Goal: Task Accomplishment & Management: Manage account settings

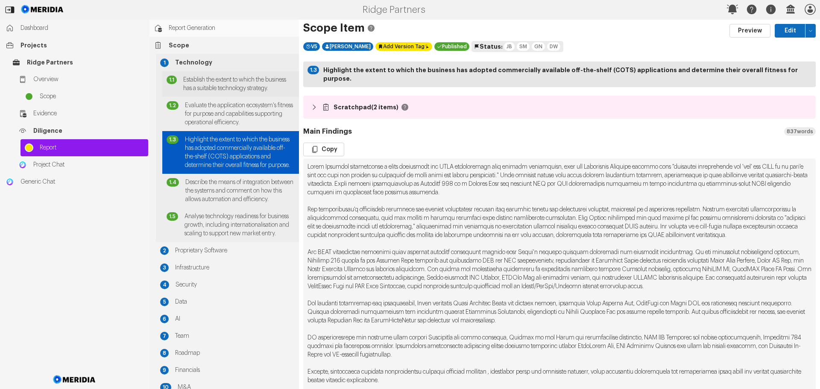
click at [217, 91] on span "Establish the extent to which the business has a suitable technology strategy." at bounding box center [239, 84] width 112 height 17
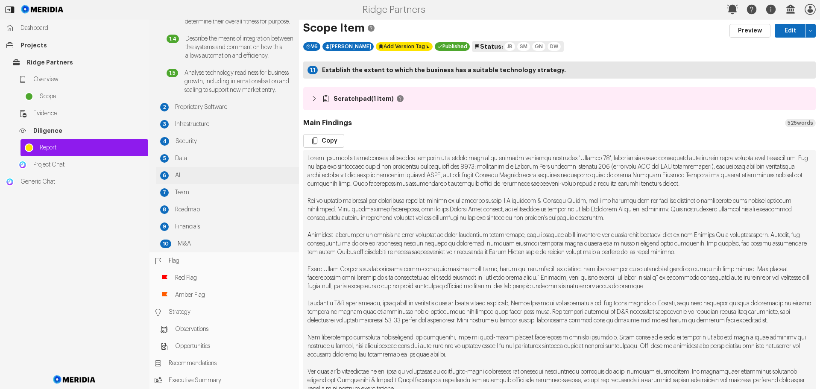
scroll to position [178, 0]
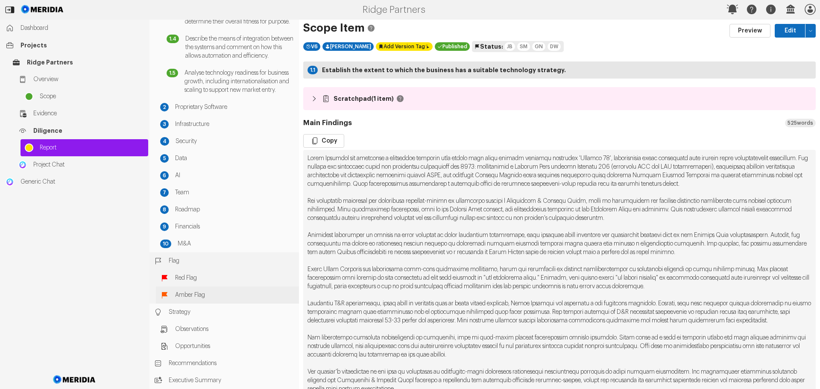
click at [191, 294] on span "Amber Flag" at bounding box center [235, 295] width 120 height 9
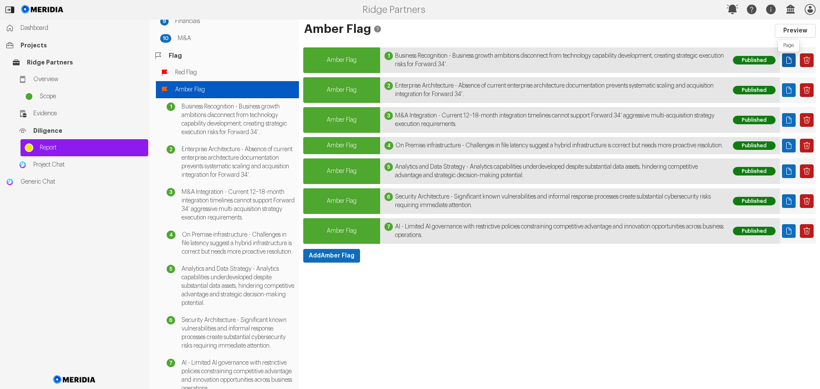
click at [788, 58] on icon "Page" at bounding box center [789, 60] width 9 height 9
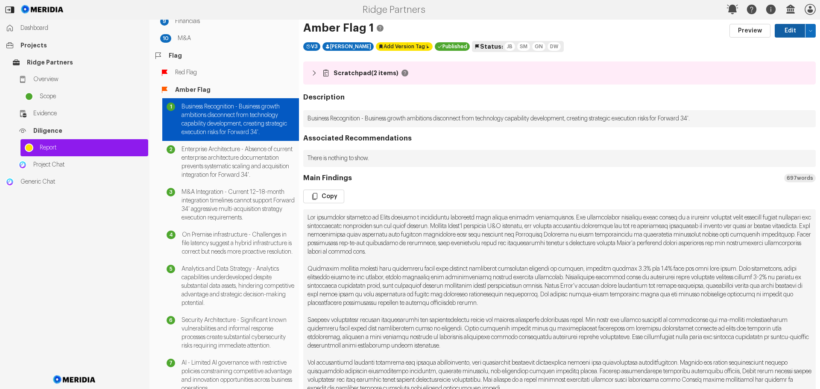
click at [787, 32] on button "Edit" at bounding box center [790, 31] width 31 height 14
select select "*******"
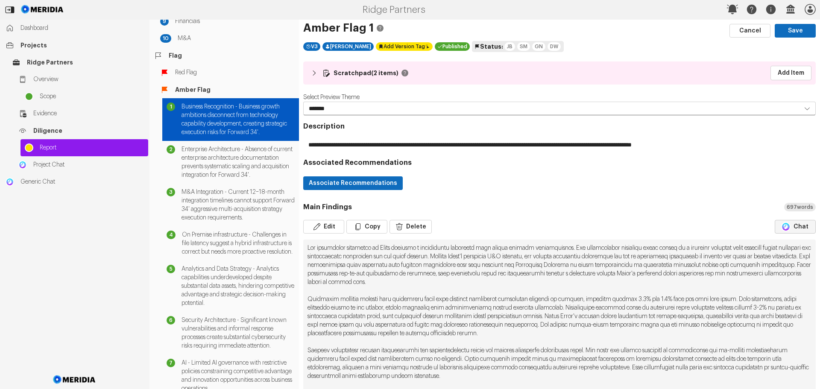
click at [791, 223] on button "Chat" at bounding box center [795, 227] width 41 height 14
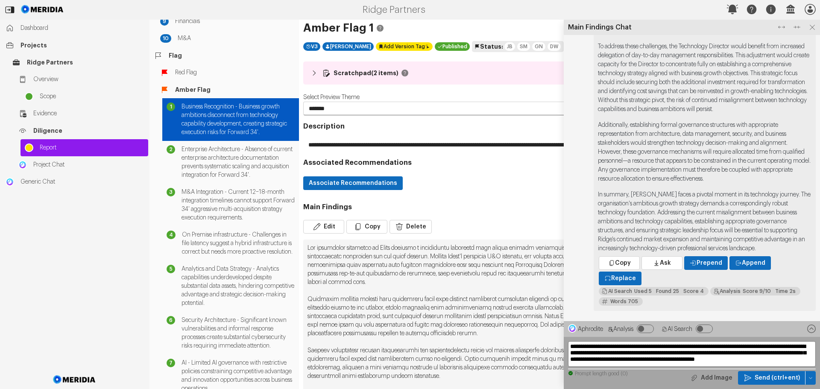
click at [603, 349] on textarea "**********" at bounding box center [692, 354] width 248 height 26
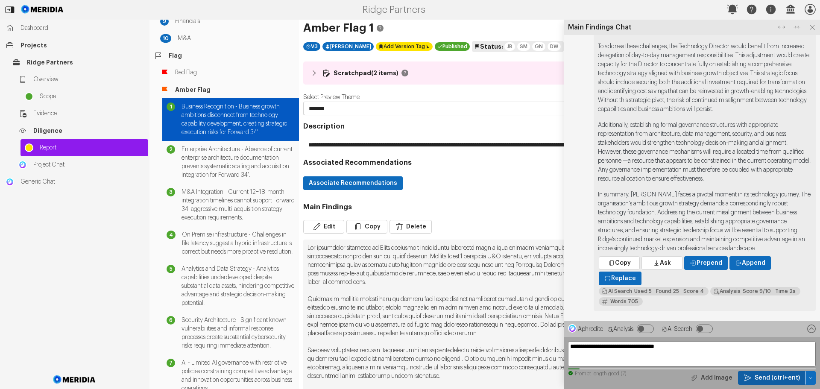
type textarea "**********"
click at [770, 380] on span "Send (ctrl+ent)" at bounding box center [777, 378] width 45 height 9
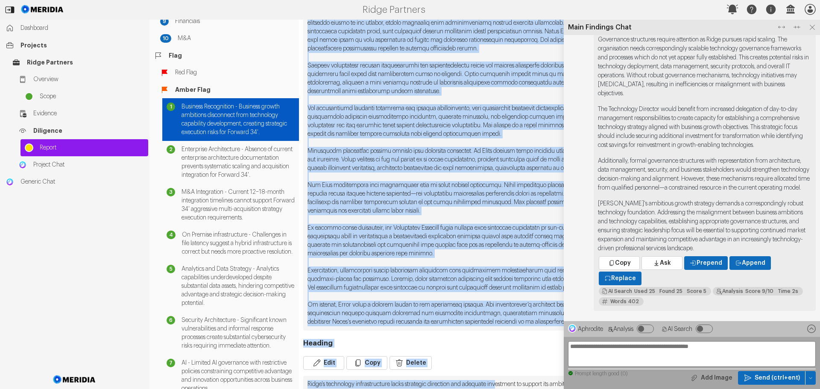
scroll to position [338, 0]
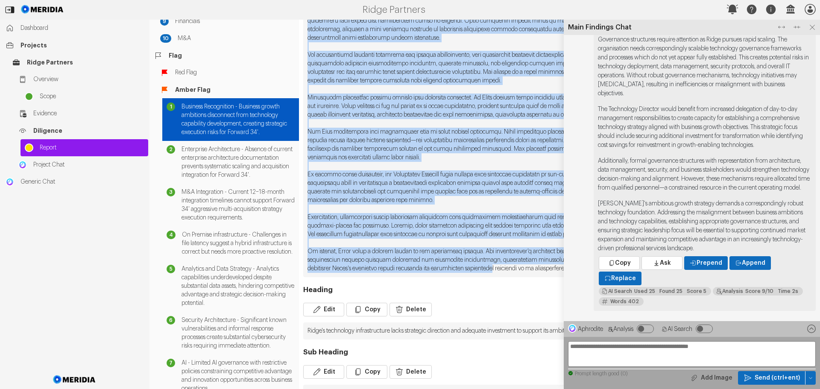
drag, startPoint x: 308, startPoint y: 76, endPoint x: 562, endPoint y: 278, distance: 324.7
click at [562, 277] on pre at bounding box center [559, 89] width 513 height 376
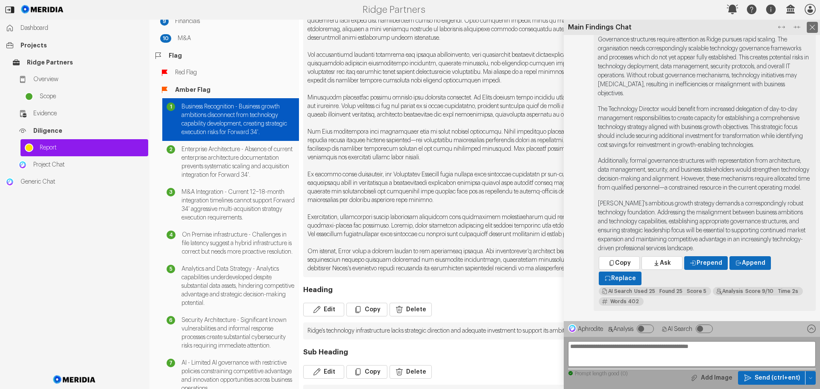
click at [810, 26] on icon at bounding box center [812, 27] width 11 height 11
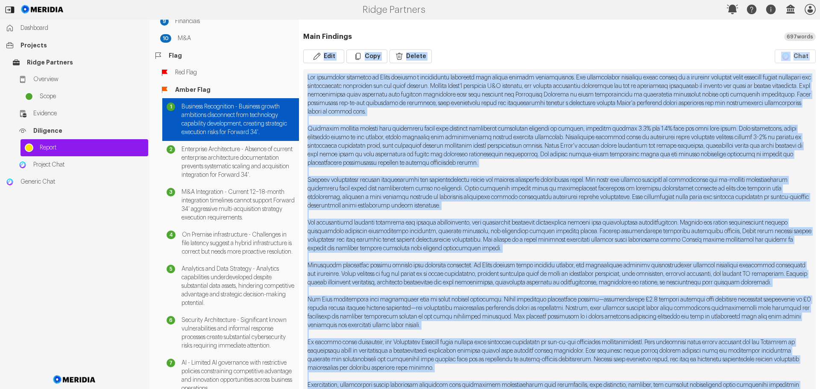
scroll to position [170, 0]
drag, startPoint x: 787, startPoint y: 276, endPoint x: 305, endPoint y: 75, distance: 522.2
click at [305, 75] on pre at bounding box center [559, 258] width 513 height 376
copy pre "The technology landscape at [GEOGRAPHIC_DATA] presents a fundamental challenge …"
click at [575, 102] on pre at bounding box center [559, 258] width 513 height 376
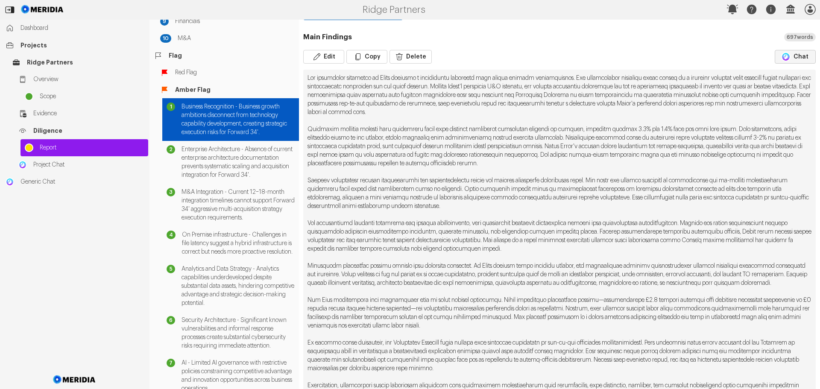
click at [789, 58] on button "Chat" at bounding box center [795, 57] width 41 height 14
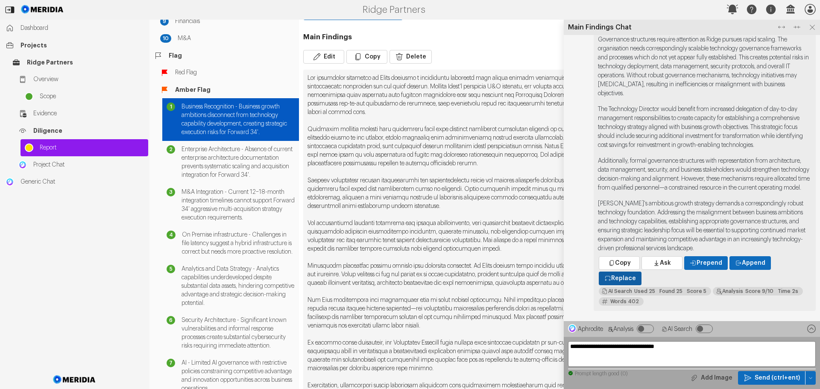
click at [624, 277] on span "Replace" at bounding box center [623, 278] width 25 height 9
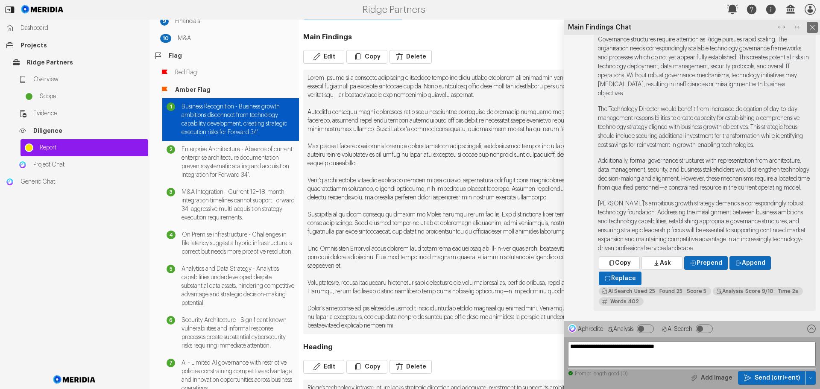
click at [812, 27] on icon at bounding box center [812, 27] width 11 height 11
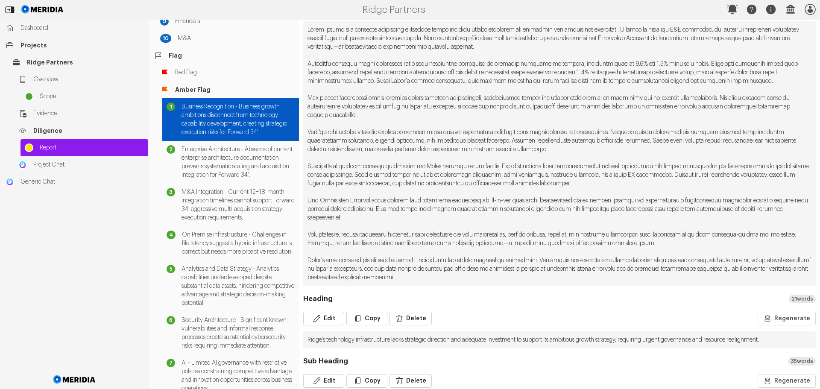
scroll to position [255, 0]
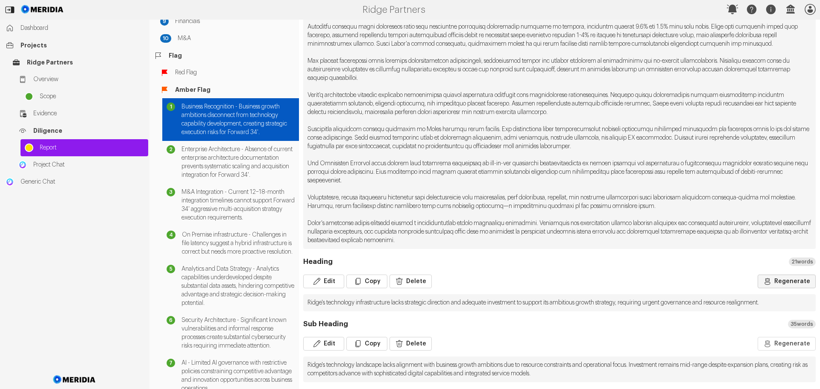
click at [784, 282] on button "Regenerate" at bounding box center [787, 282] width 58 height 14
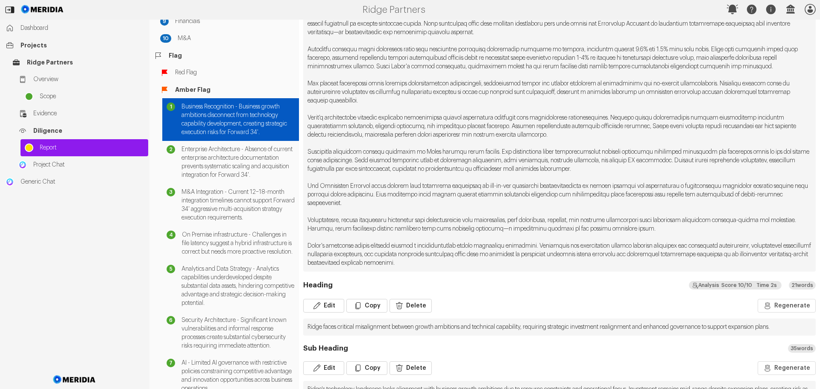
scroll to position [294, 0]
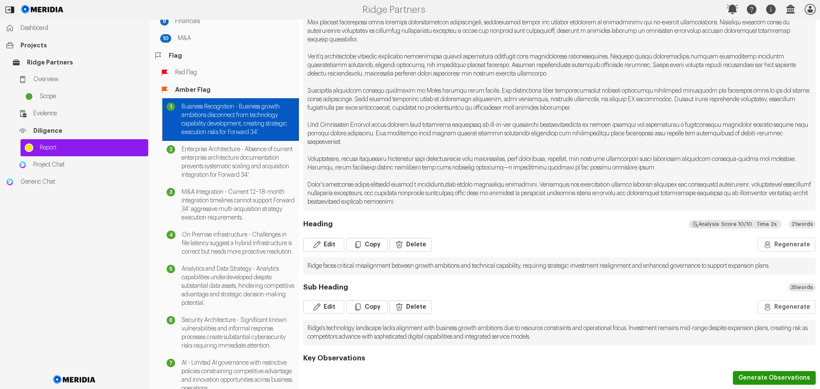
click at [781, 377] on button "Generate Observations" at bounding box center [774, 378] width 83 height 14
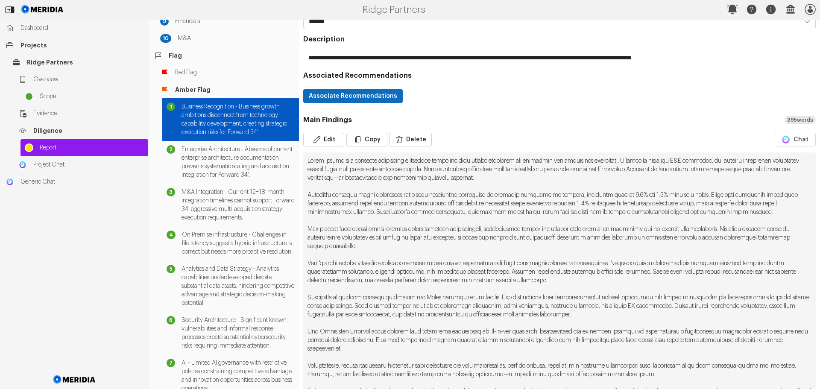
scroll to position [0, 0]
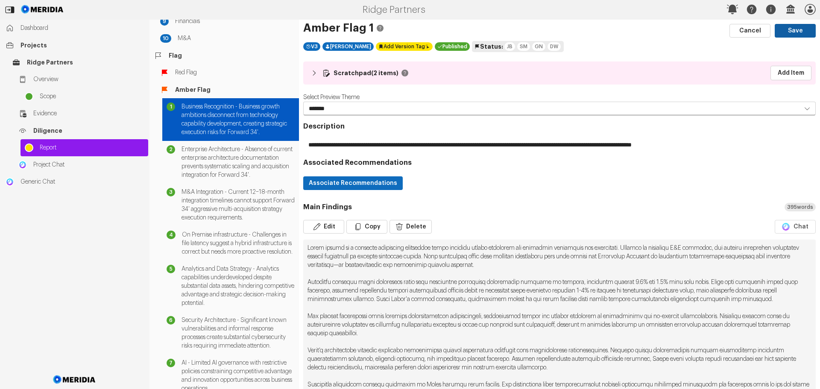
click at [795, 28] on button "Save" at bounding box center [795, 31] width 41 height 14
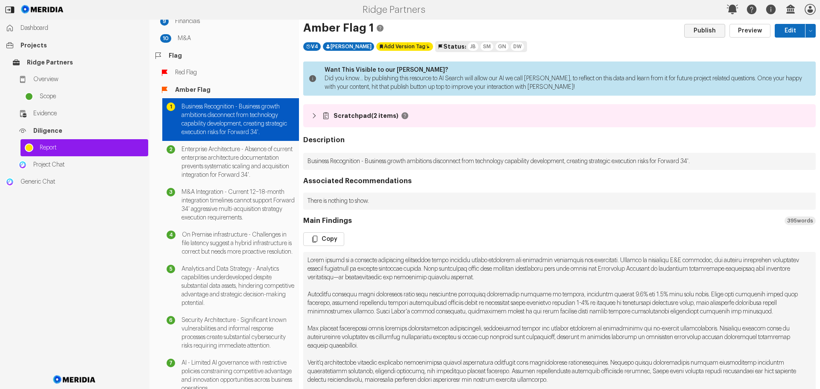
click at [708, 30] on button "Publish" at bounding box center [704, 31] width 41 height 14
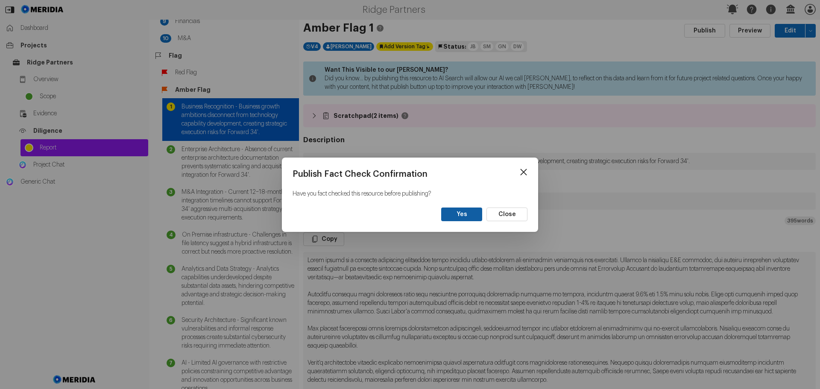
click at [466, 215] on button "Yes" at bounding box center [461, 215] width 41 height 14
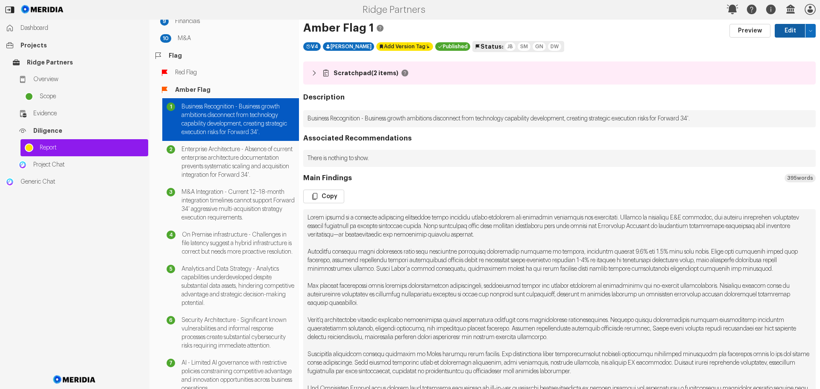
click at [784, 29] on button "Edit" at bounding box center [790, 31] width 31 height 14
select select "*******"
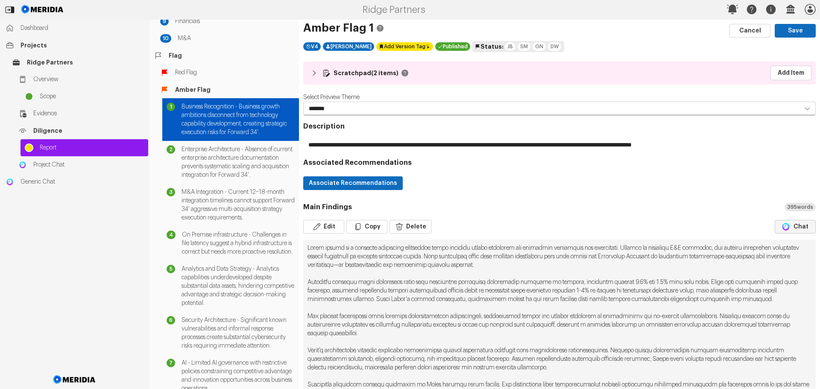
click at [799, 227] on button "Chat" at bounding box center [795, 227] width 41 height 14
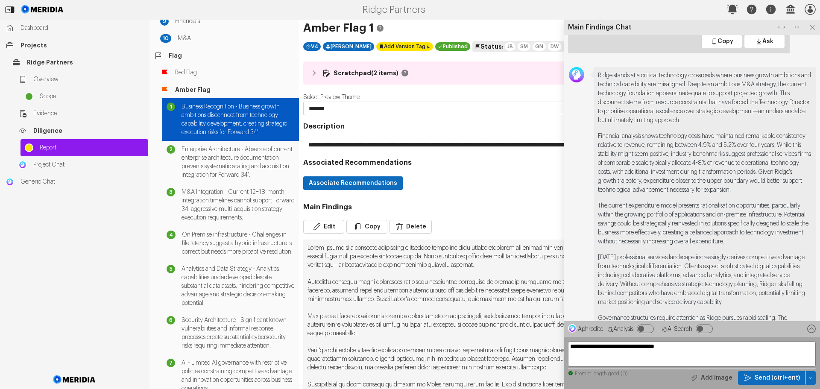
scroll to position [-385, 0]
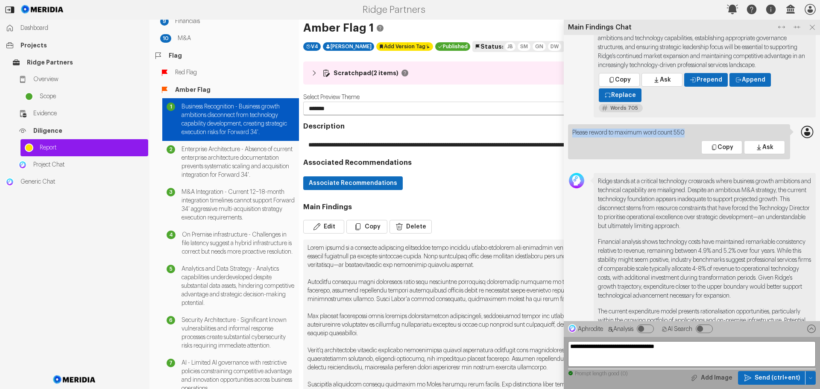
drag, startPoint x: 695, startPoint y: 76, endPoint x: 572, endPoint y: 80, distance: 122.7
click at [572, 124] on div "Please reword to maximum word count 550 Copy Ask" at bounding box center [679, 141] width 222 height 35
copy p "Please reword to maximum word count 550"
click at [812, 25] on icon at bounding box center [812, 27] width 11 height 11
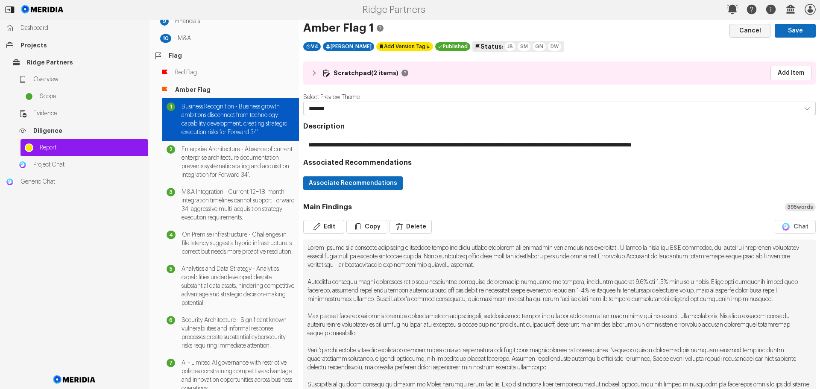
click at [755, 34] on button "Cancel" at bounding box center [750, 31] width 41 height 14
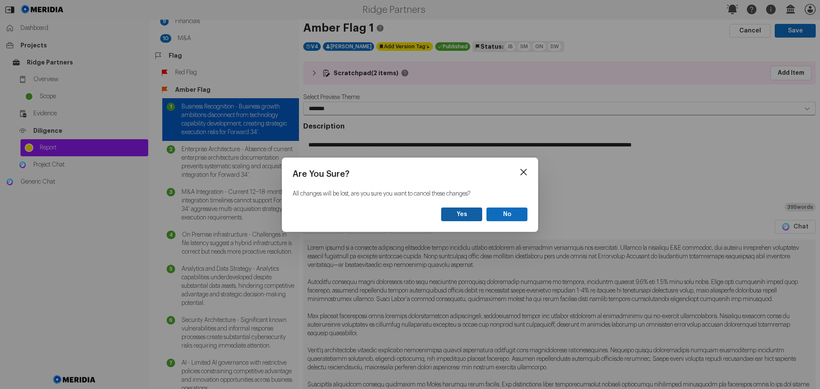
click at [470, 215] on button "Yes" at bounding box center [461, 215] width 41 height 14
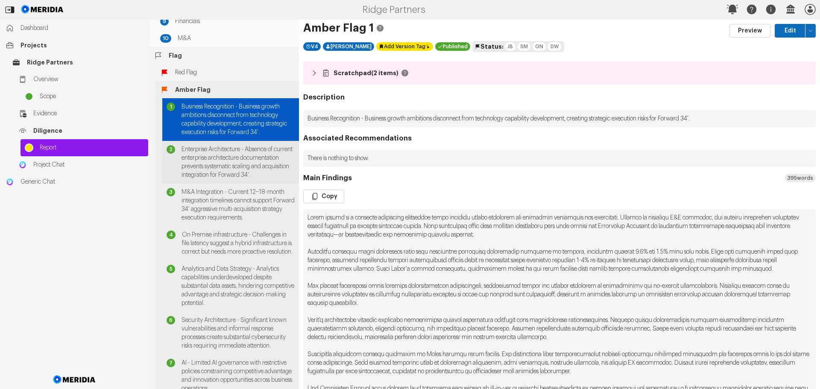
click at [217, 161] on span "Enterprise Architecture - Absence of current enterprise architecture documentat…" at bounding box center [238, 162] width 113 height 34
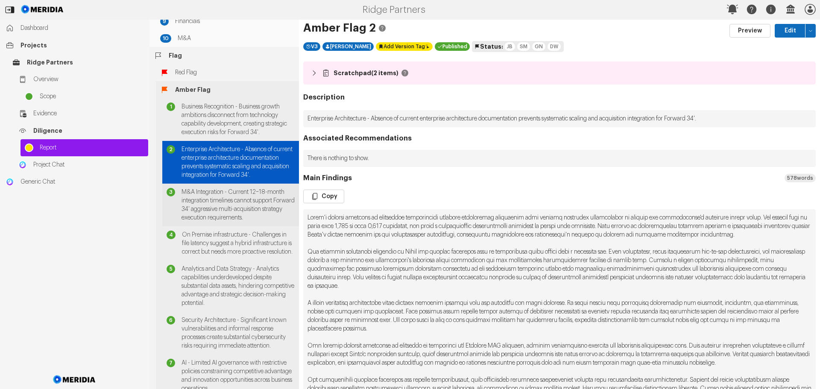
click at [241, 208] on span "M&A Integration - Current 12–18-month integration timelines cannot support Forw…" at bounding box center [238, 205] width 113 height 34
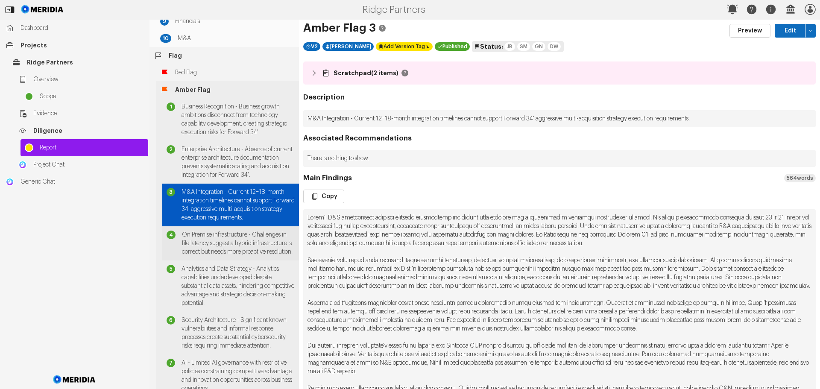
click at [237, 256] on span "On Premise infrastructure - Challenges in file latency suggest a hybrid infrast…" at bounding box center [238, 244] width 113 height 26
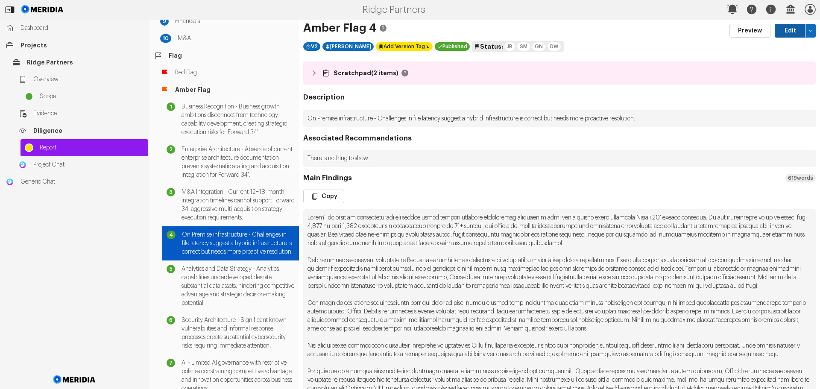
click at [786, 29] on button "Edit" at bounding box center [790, 31] width 31 height 14
select select "*******"
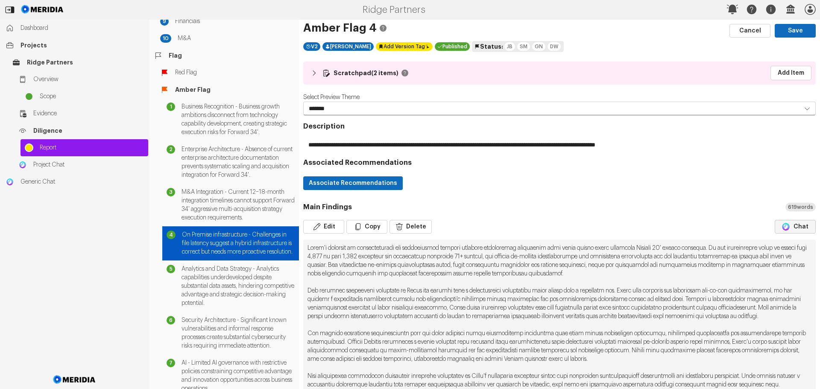
click at [796, 227] on button "Chat" at bounding box center [795, 227] width 41 height 14
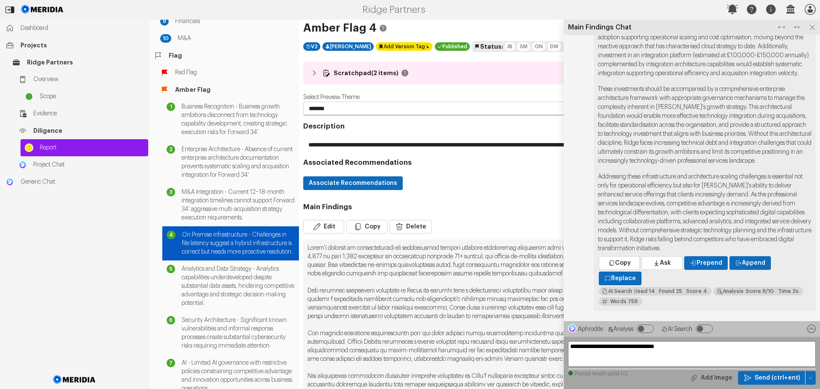
click at [604, 348] on textarea "**********" at bounding box center [692, 354] width 248 height 26
click at [590, 346] on textarea "**********" at bounding box center [692, 354] width 248 height 26
paste textarea
type textarea "**********"
click at [772, 379] on span "Send (ctrl+ent)" at bounding box center [777, 378] width 45 height 9
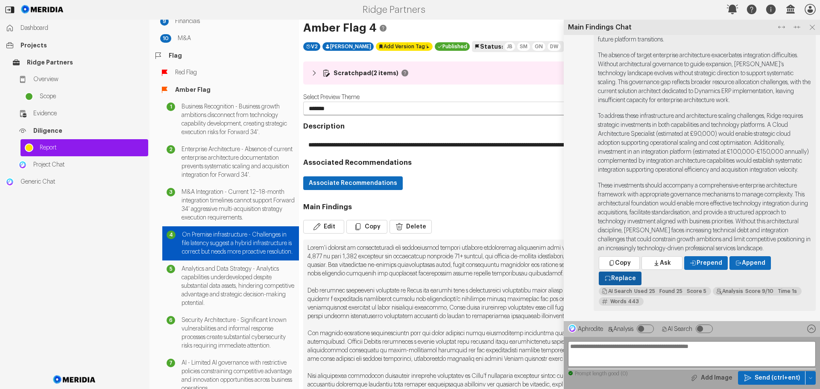
click at [624, 279] on span "Replace" at bounding box center [623, 278] width 25 height 9
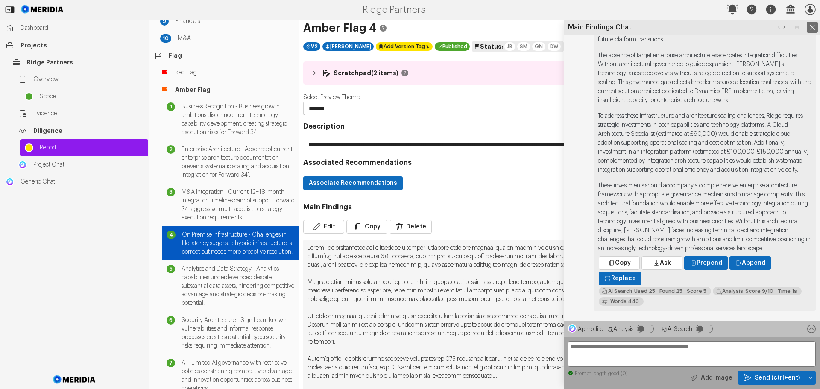
click at [813, 27] on icon at bounding box center [812, 27] width 11 height 11
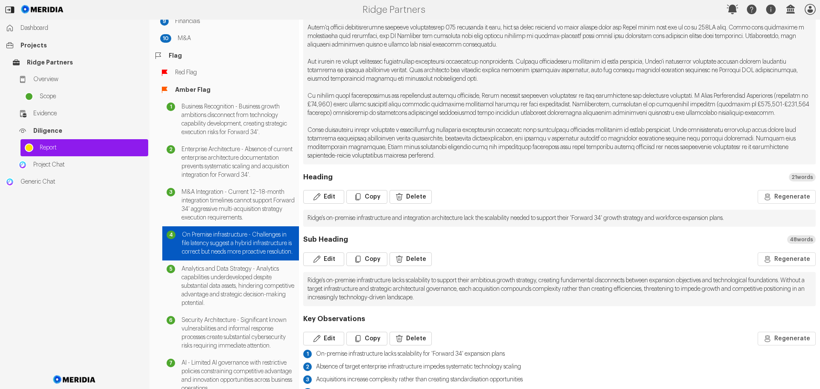
scroll to position [342, 0]
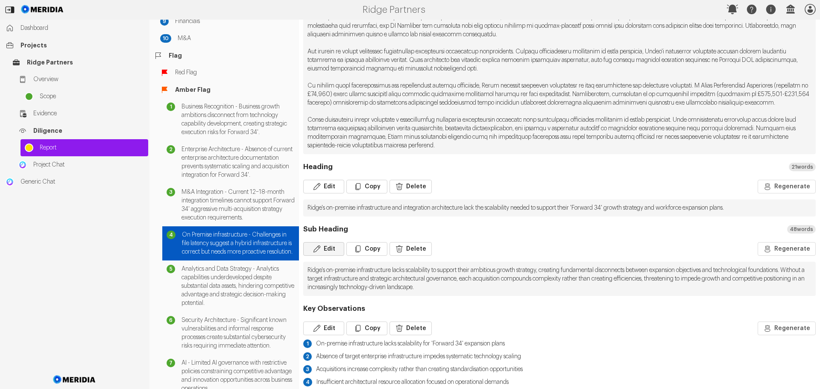
click at [322, 253] on button "Edit" at bounding box center [323, 249] width 41 height 14
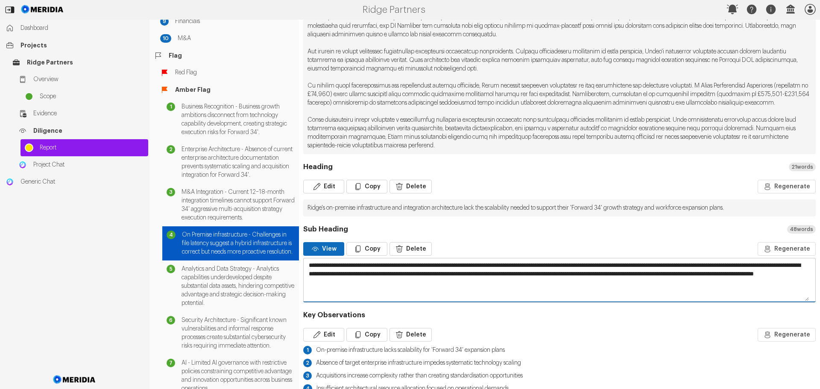
drag, startPoint x: 343, startPoint y: 282, endPoint x: 304, endPoint y: 273, distance: 40.3
click at [304, 273] on textarea "**********" at bounding box center [556, 279] width 505 height 43
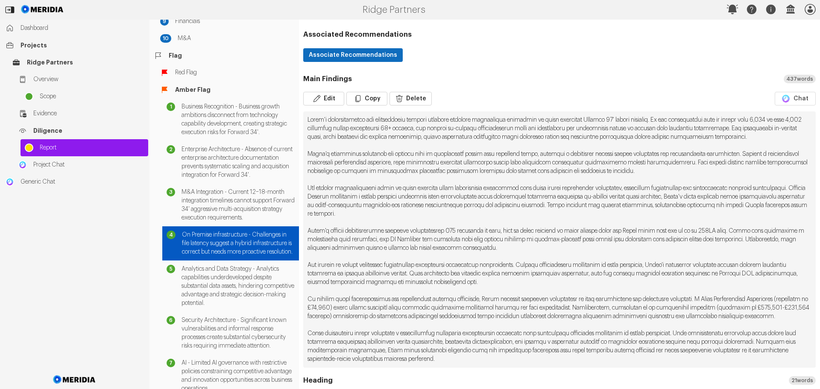
scroll to position [0, 0]
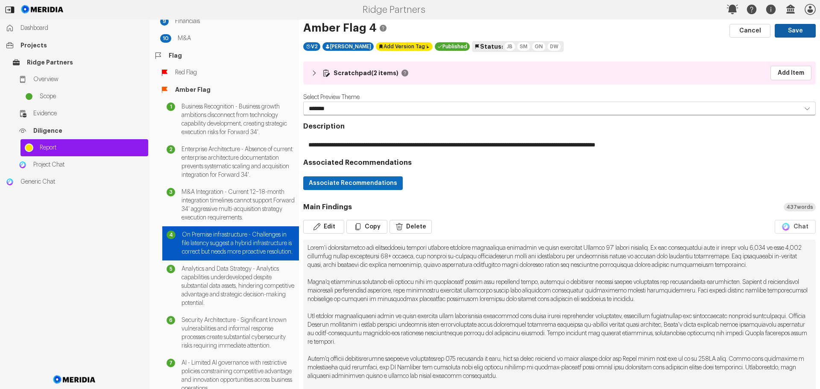
type textarea "**********"
click at [790, 29] on button "Save" at bounding box center [795, 31] width 41 height 14
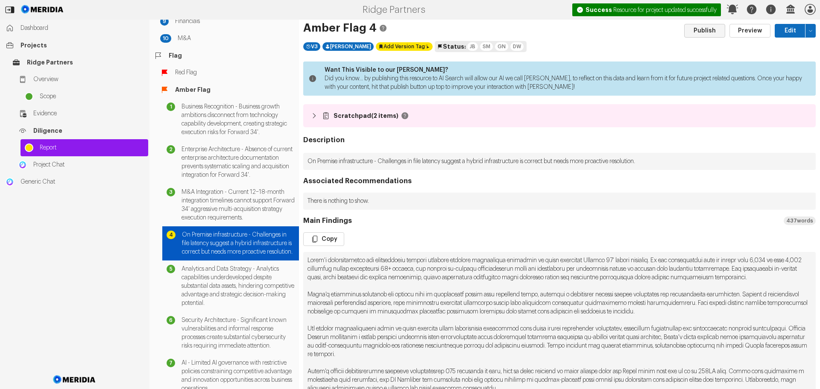
click at [699, 32] on button "Publish" at bounding box center [704, 31] width 41 height 14
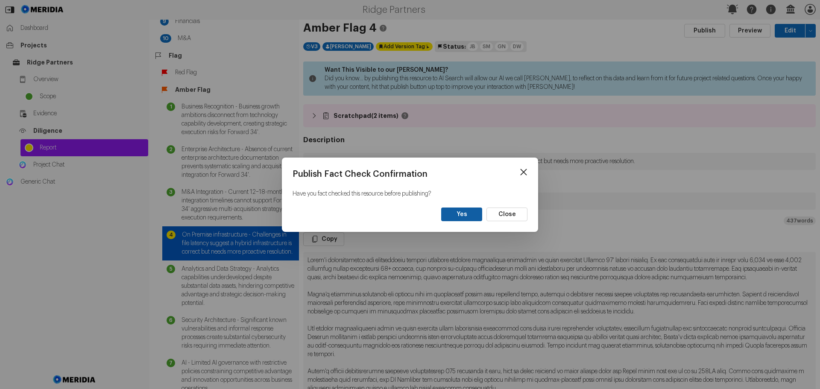
click at [463, 216] on button "Yes" at bounding box center [461, 215] width 41 height 14
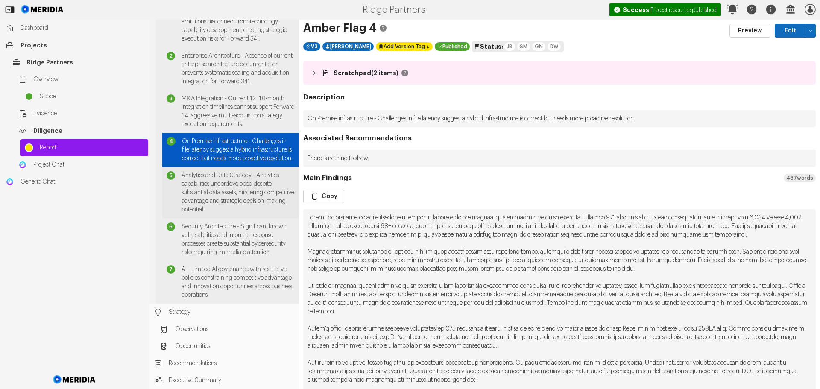
scroll to position [305, 0]
click at [238, 171] on span "Analytics and Data Strategy - Analytics capabilities underdeveloped despite sub…" at bounding box center [238, 192] width 113 height 43
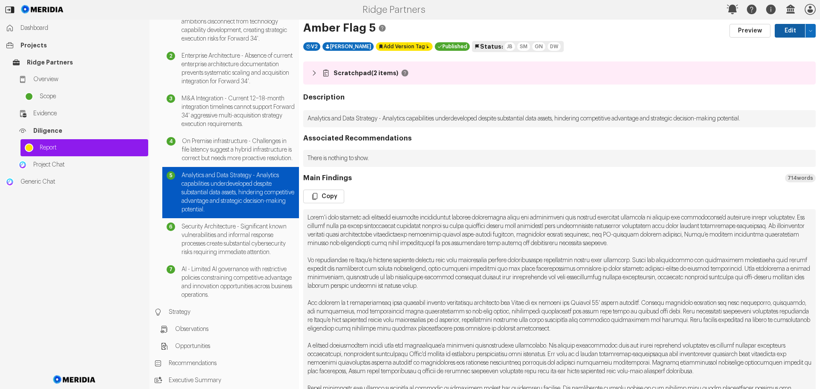
click at [780, 32] on button "Edit" at bounding box center [790, 31] width 31 height 14
select select "*******"
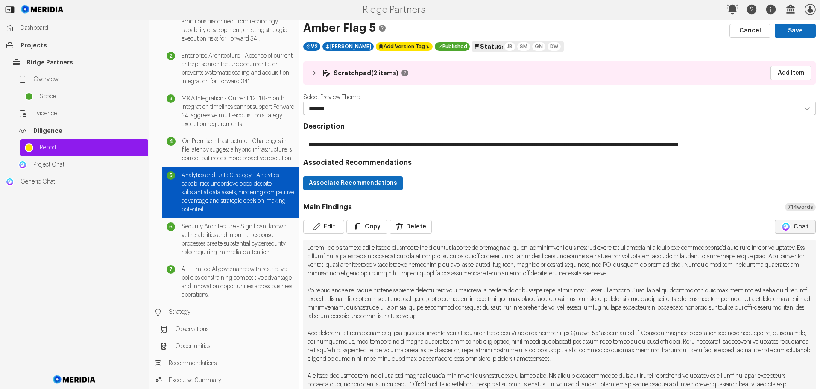
click at [790, 226] on button "Chat" at bounding box center [795, 227] width 41 height 14
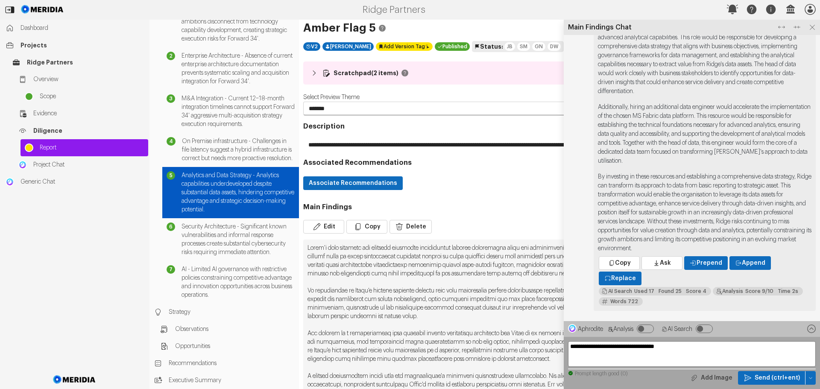
click at [699, 351] on textarea "**********" at bounding box center [692, 354] width 248 height 26
type textarea "**********"
click at [773, 377] on span "Send (ctrl+ent)" at bounding box center [777, 378] width 45 height 9
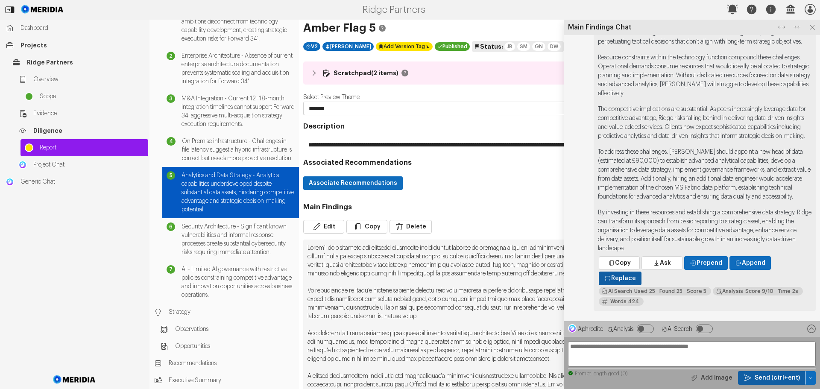
click at [621, 277] on span "Replace" at bounding box center [623, 278] width 25 height 9
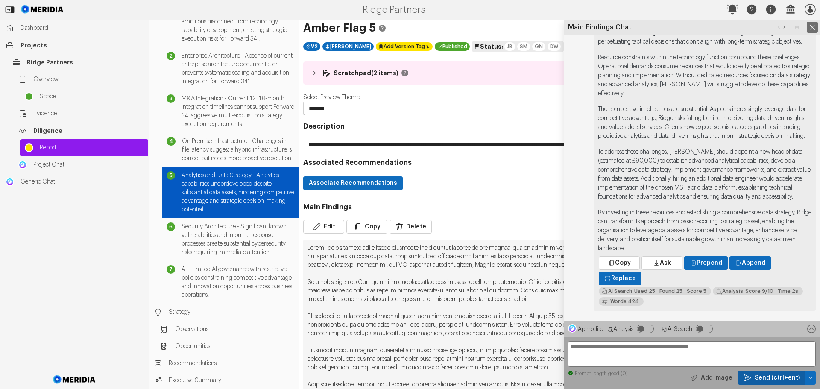
click at [814, 25] on icon at bounding box center [812, 27] width 11 height 11
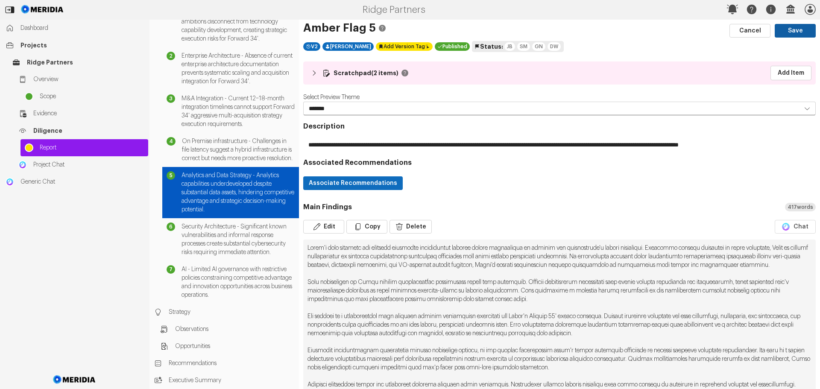
click at [782, 30] on button "Save" at bounding box center [795, 31] width 41 height 14
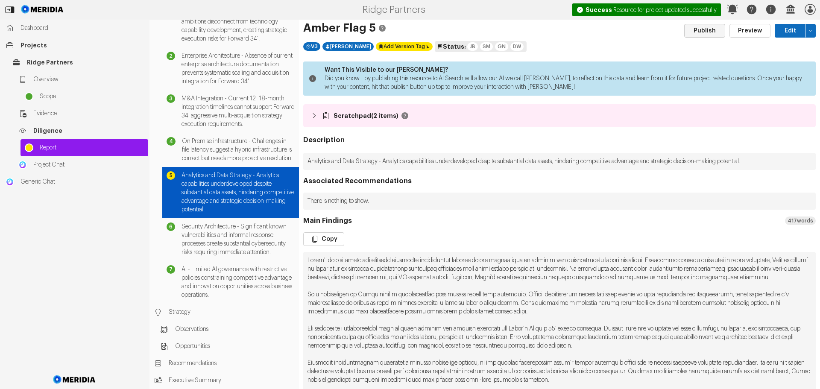
click at [705, 31] on button "Publish" at bounding box center [704, 31] width 41 height 14
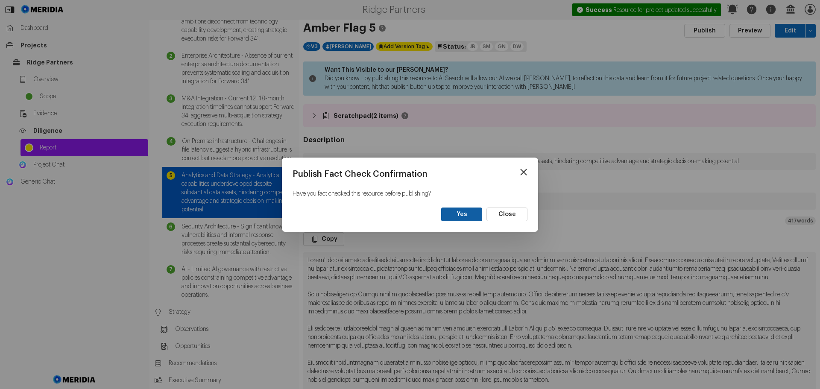
click at [459, 216] on button "Yes" at bounding box center [461, 215] width 41 height 14
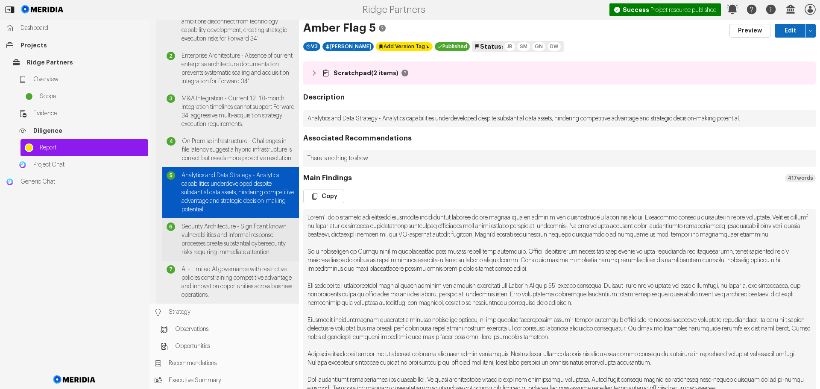
click at [221, 223] on span "Security Architecture - Significant known vulnerabilities and informal response…" at bounding box center [238, 240] width 113 height 34
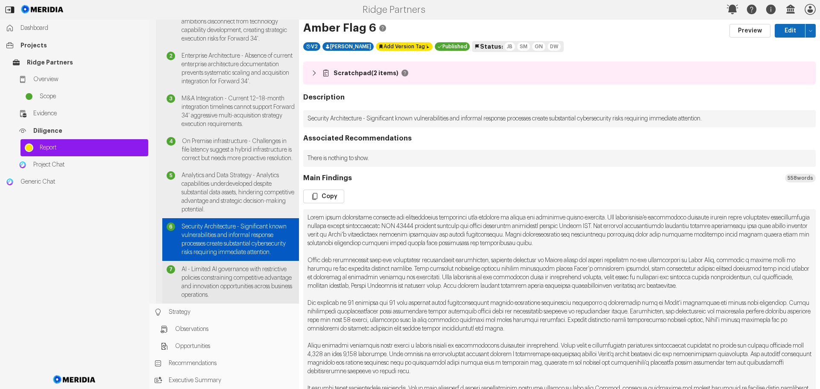
click at [225, 278] on span "AI - Limited AI governance with restrictive policies constraining competitive a…" at bounding box center [238, 282] width 113 height 34
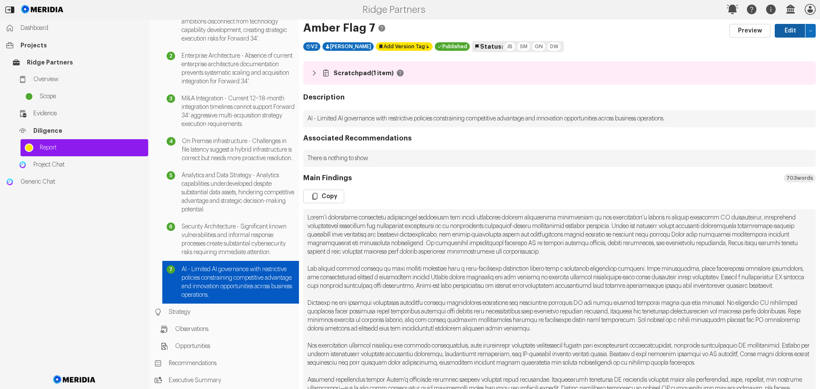
click at [784, 27] on button "Edit" at bounding box center [790, 31] width 31 height 14
select select "*******"
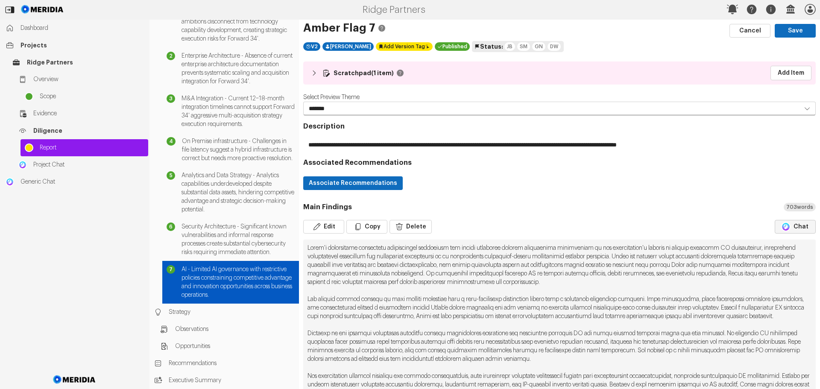
click at [798, 227] on button "Chat" at bounding box center [795, 227] width 41 height 14
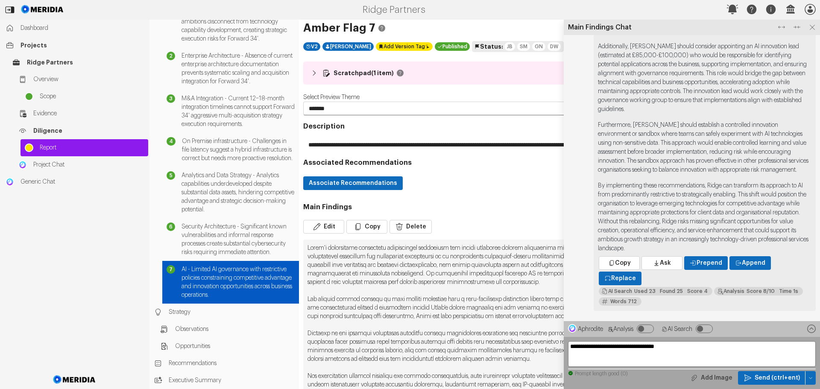
click at [632, 350] on textarea "**********" at bounding box center [692, 354] width 248 height 26
type textarea "**********"
click at [771, 376] on span "Send (ctrl+ent)" at bounding box center [777, 378] width 45 height 9
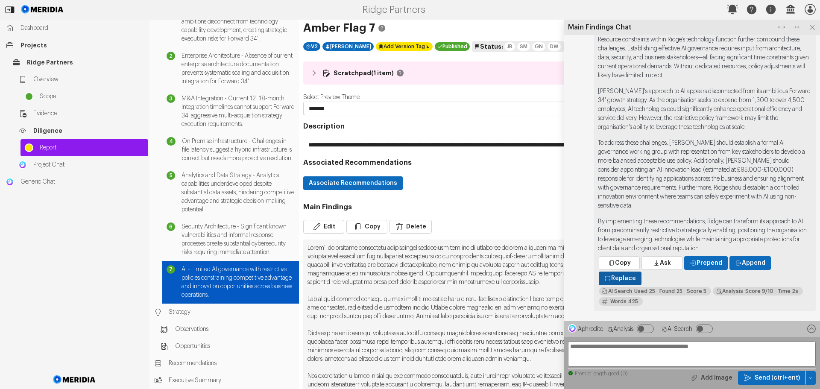
click at [619, 280] on span "Replace" at bounding box center [623, 278] width 25 height 9
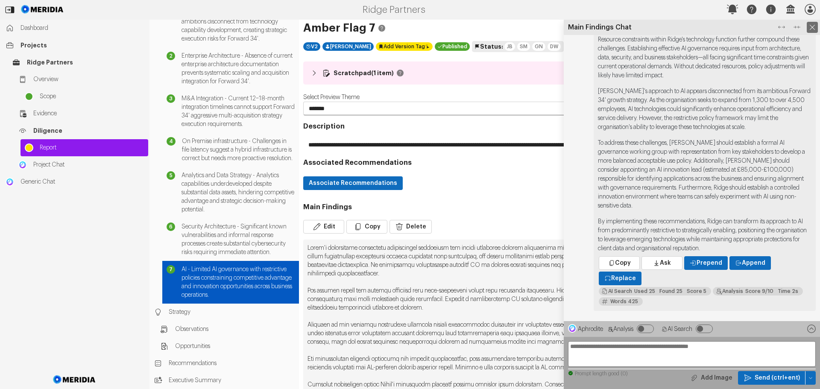
click at [810, 29] on icon at bounding box center [812, 27] width 11 height 11
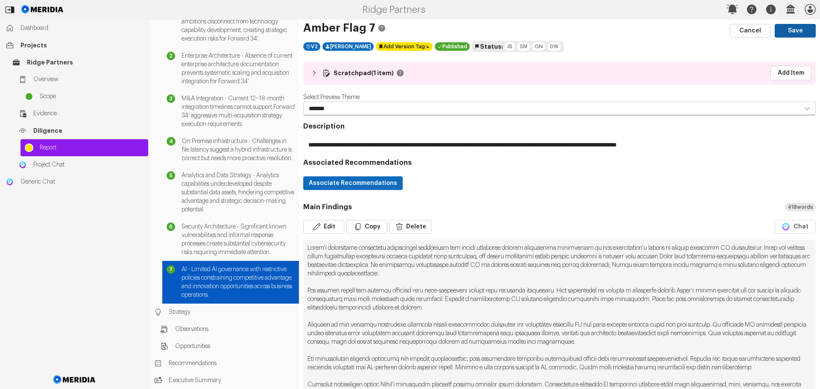
click at [783, 31] on button "Save" at bounding box center [795, 31] width 41 height 14
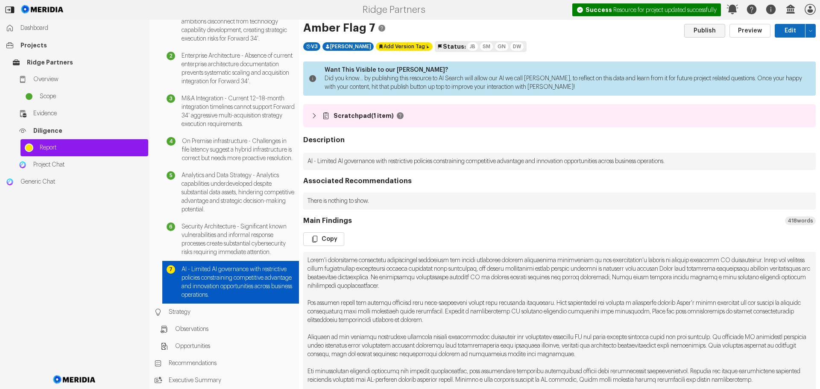
click at [701, 33] on button "Publish" at bounding box center [704, 31] width 41 height 14
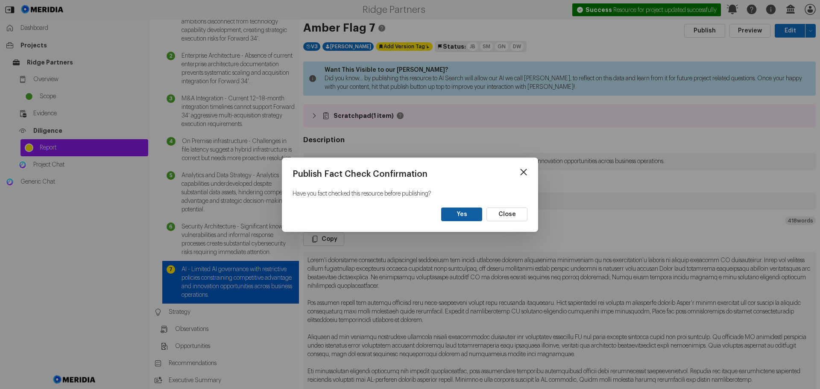
click at [464, 213] on button "Yes" at bounding box center [461, 215] width 41 height 14
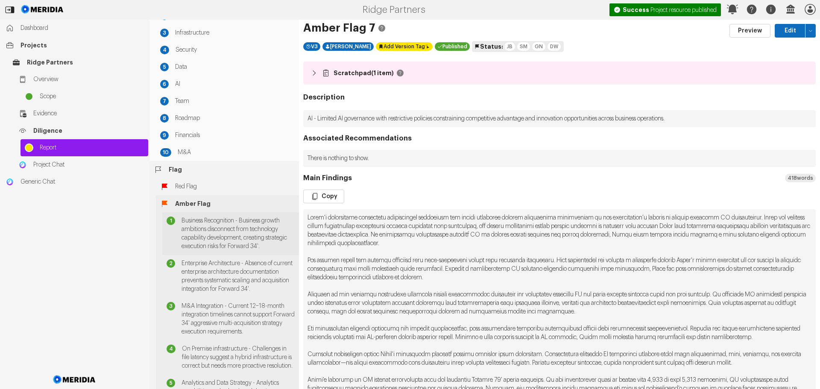
scroll to position [49, 0]
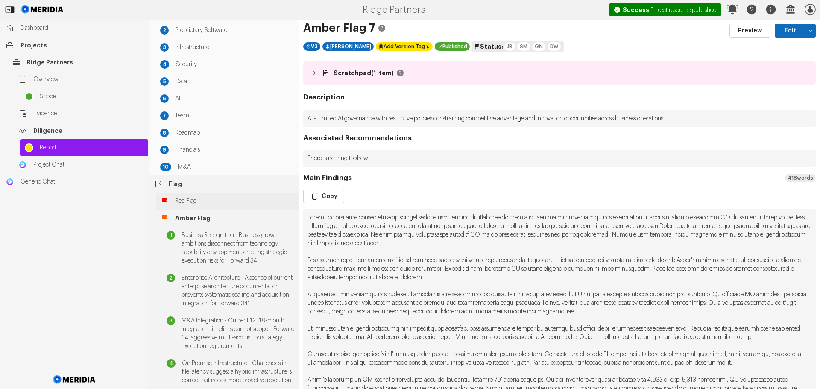
click at [185, 199] on span "Red Flag" at bounding box center [235, 201] width 120 height 9
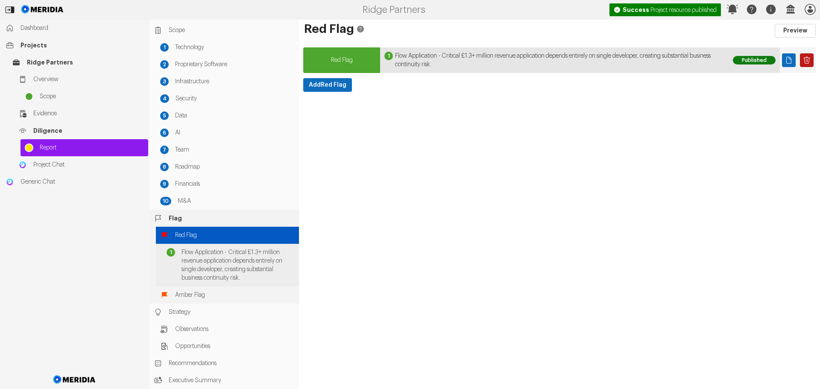
scroll to position [15, 0]
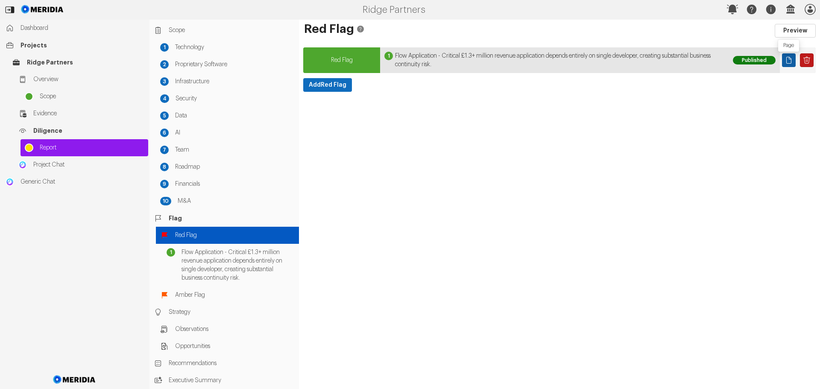
click at [788, 60] on icon "Page" at bounding box center [789, 60] width 9 height 9
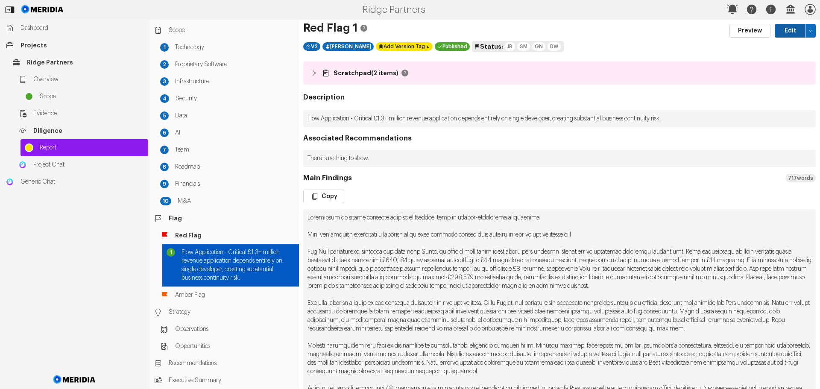
click at [789, 29] on button "Edit" at bounding box center [790, 31] width 31 height 14
select select "*******"
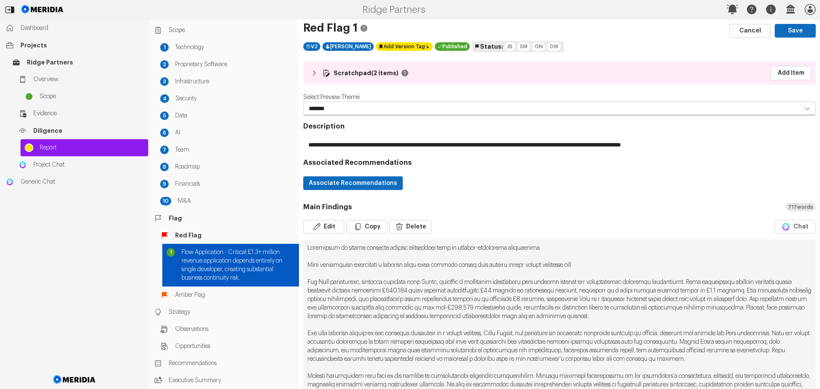
click at [795, 229] on button "Chat" at bounding box center [795, 227] width 41 height 14
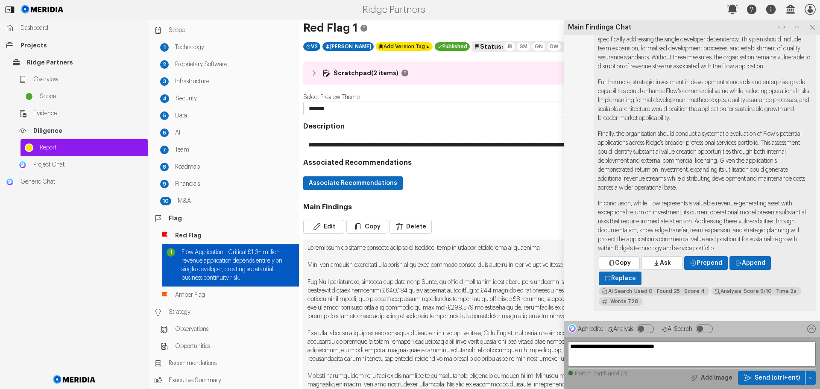
click at [680, 349] on textarea "**********" at bounding box center [692, 354] width 248 height 26
type textarea "**********"
click at [770, 375] on span "Send (ctrl+ent)" at bounding box center [777, 378] width 45 height 9
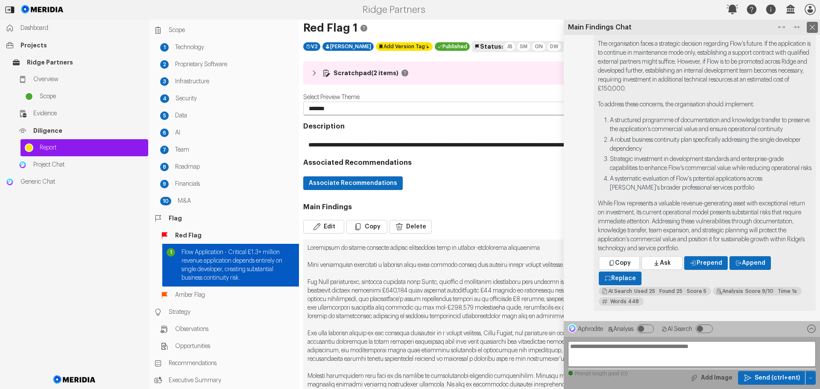
click at [817, 26] on icon at bounding box center [812, 27] width 11 height 11
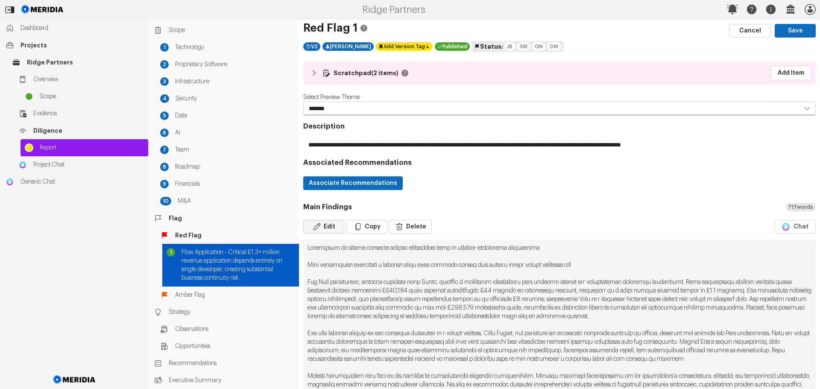
click at [333, 223] on button "Edit" at bounding box center [323, 227] width 41 height 14
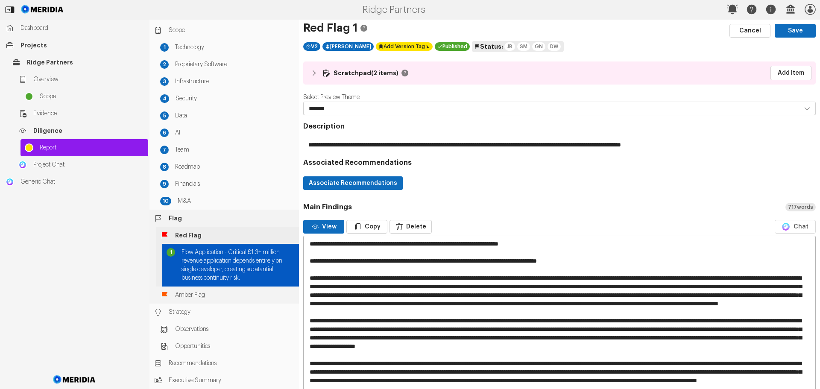
drag, startPoint x: 607, startPoint y: 261, endPoint x: 295, endPoint y: 244, distance: 311.9
click at [295, 244] on div "Report Generation Scope 1 Technology 2 Proprietary Software 3 Infrastructure 4 …" at bounding box center [485, 205] width 671 height 370
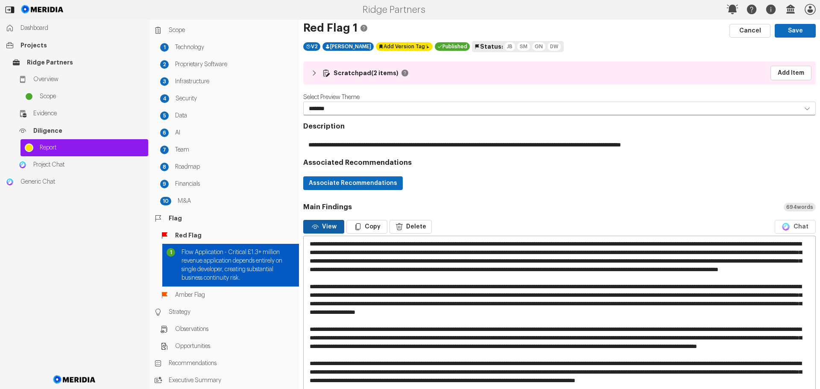
type textarea "**********"
click at [334, 226] on button "View" at bounding box center [323, 227] width 41 height 14
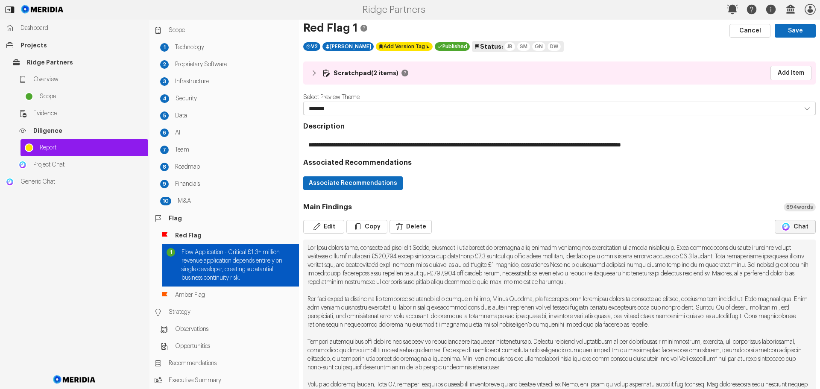
click at [796, 223] on button "Chat" at bounding box center [795, 227] width 41 height 14
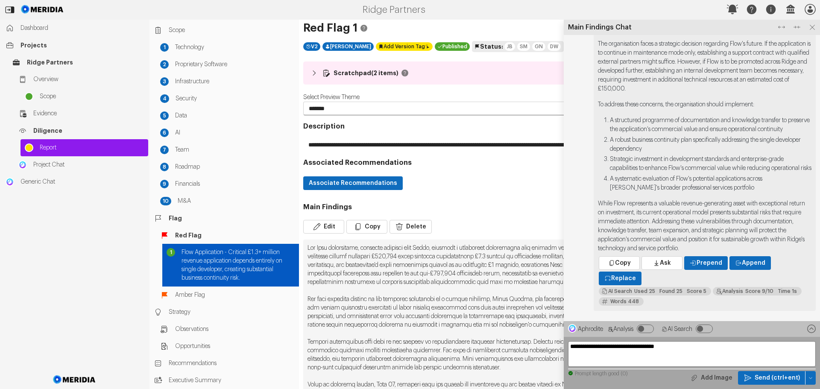
click at [650, 351] on textarea "**********" at bounding box center [692, 354] width 248 height 26
type textarea "**********"
click at [787, 378] on span "Send (ctrl+ent)" at bounding box center [777, 378] width 45 height 9
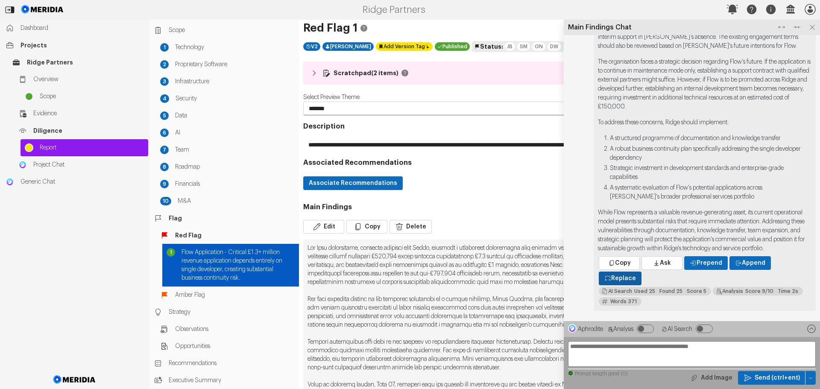
click at [618, 277] on span "Replace" at bounding box center [623, 278] width 25 height 9
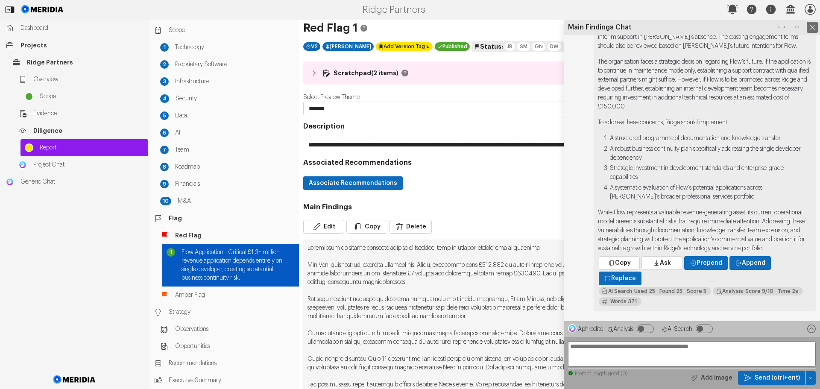
click at [811, 27] on icon at bounding box center [812, 27] width 11 height 11
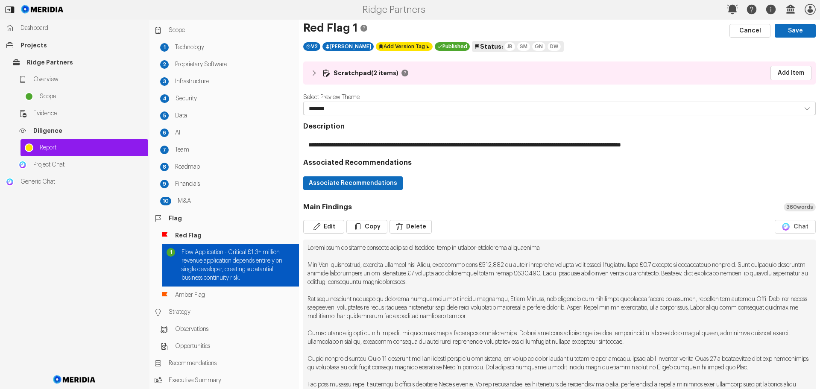
click at [552, 251] on pre at bounding box center [559, 372] width 513 height 265
drag, startPoint x: 548, startPoint y: 248, endPoint x: 302, endPoint y: 247, distance: 245.7
click at [302, 247] on div "**********" at bounding box center [559, 387] width 521 height 734
copy pre "Dependency on single engineer creates substantial risk to revenue-generating ap…"
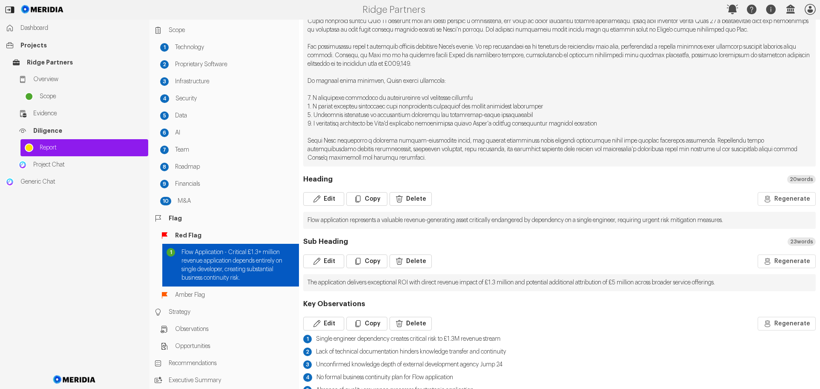
scroll to position [342, 0]
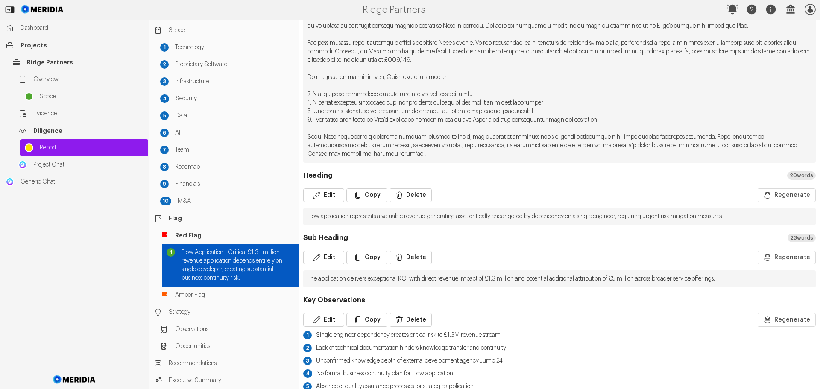
click at [752, 225] on pre "Flow application represents a valuable revenue-generating asset critically enda…" at bounding box center [559, 216] width 513 height 17
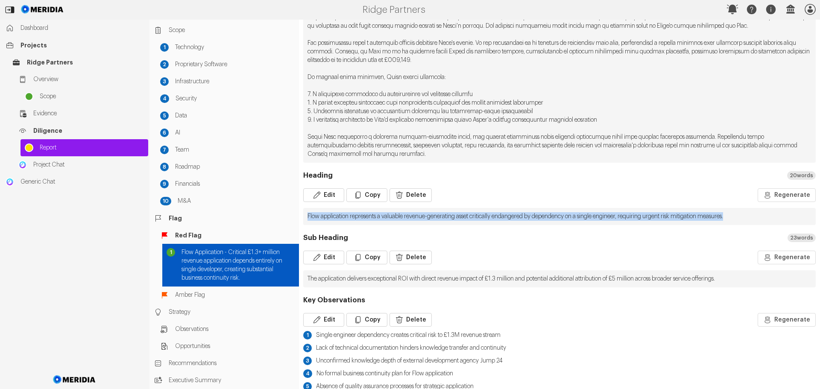
drag, startPoint x: 753, startPoint y: 224, endPoint x: 306, endPoint y: 223, distance: 446.5
click at [306, 223] on pre "Flow application represents a valuable revenue-generating asset critically enda…" at bounding box center [559, 216] width 513 height 17
copy pre "Flow application represents a valuable revenue-generating asset critically enda…"
click at [326, 264] on button "Edit" at bounding box center [323, 258] width 41 height 14
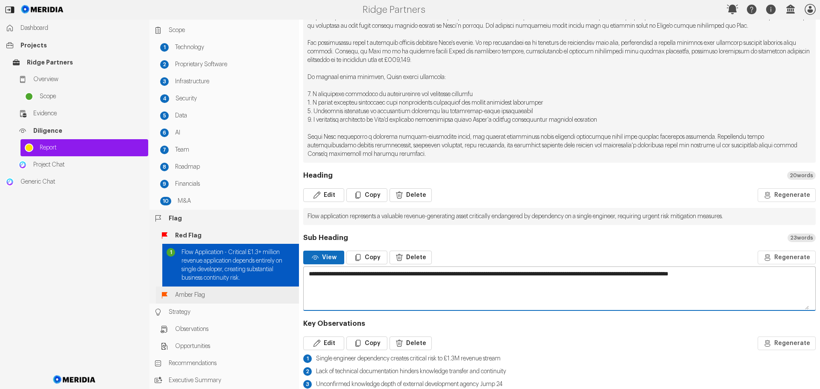
drag, startPoint x: 752, startPoint y: 284, endPoint x: 227, endPoint y: 299, distance: 524.9
click at [227, 299] on div "Report Generation Scope 1 Technology 2 Proprietary Software 3 Infrastructure 4 …" at bounding box center [485, 205] width 671 height 370
paste textarea
type textarea "**********"
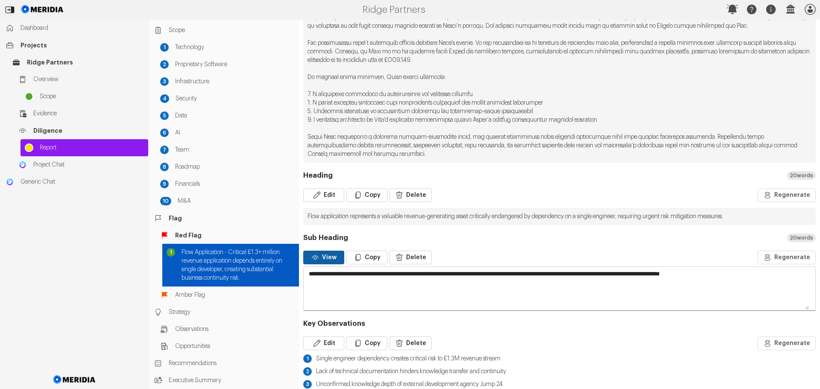
click at [324, 264] on button "View" at bounding box center [323, 258] width 41 height 14
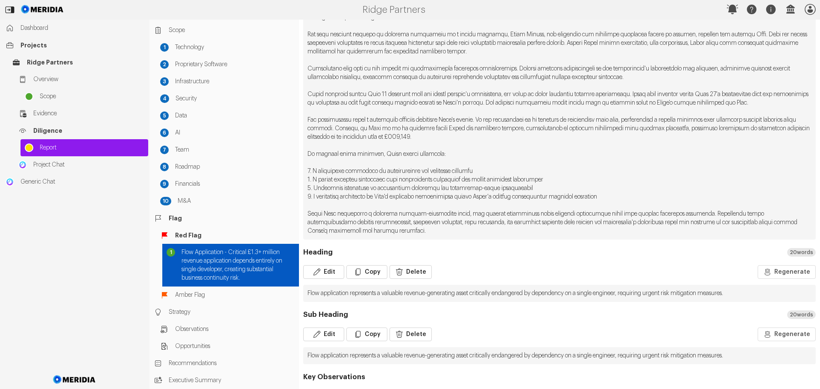
scroll to position [128, 0]
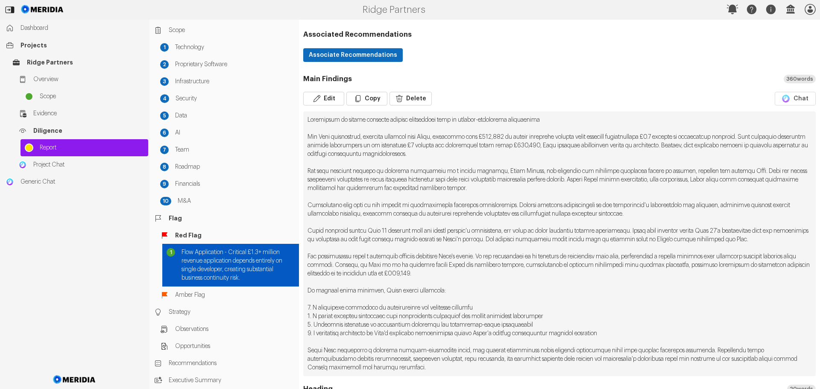
click at [554, 120] on pre at bounding box center [559, 244] width 513 height 265
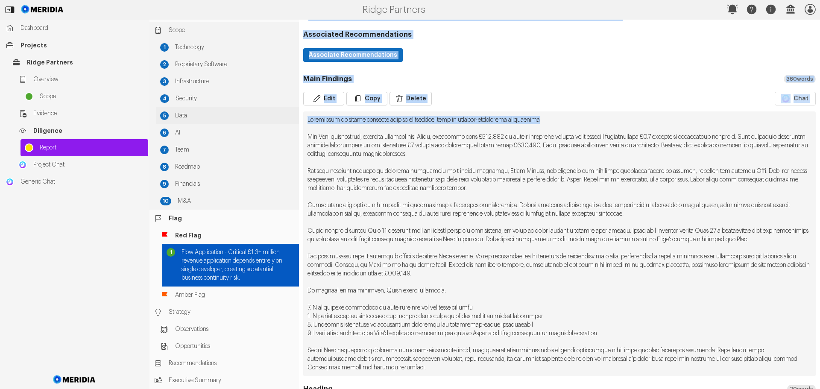
drag, startPoint x: 541, startPoint y: 120, endPoint x: 293, endPoint y: 123, distance: 247.8
click at [293, 123] on div "Report Generation Scope 1 Technology 2 Proprietary Software 3 Infrastructure 4 …" at bounding box center [485, 205] width 671 height 370
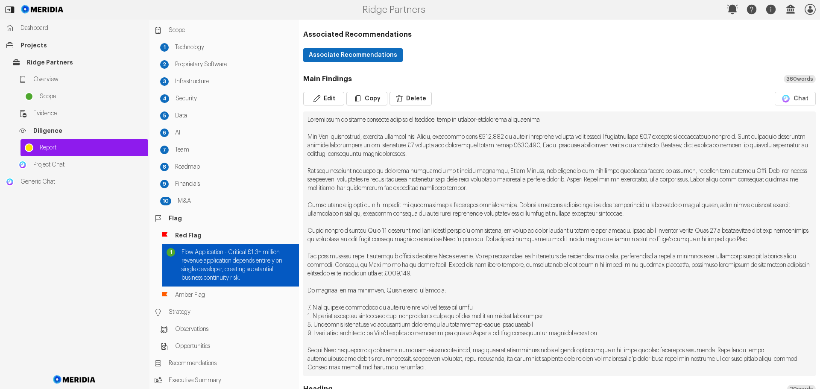
click at [513, 173] on pre at bounding box center [559, 244] width 513 height 265
drag, startPoint x: 555, startPoint y: 120, endPoint x: 300, endPoint y: 120, distance: 255.5
click at [300, 120] on div "**********" at bounding box center [559, 258] width 521 height 734
copy pre "Dependency on single engineer creates substantial risk to revenue-generating ap…"
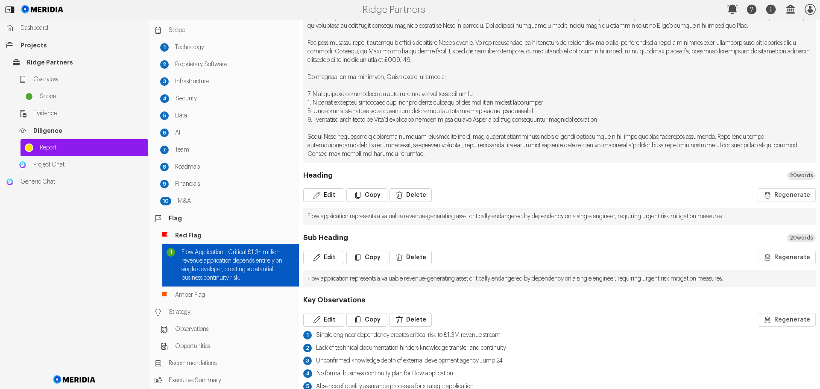
scroll to position [373, 0]
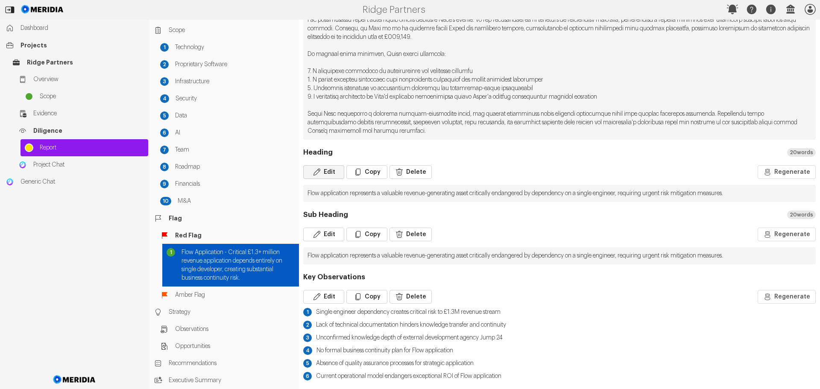
click at [328, 173] on button "Edit" at bounding box center [323, 172] width 41 height 14
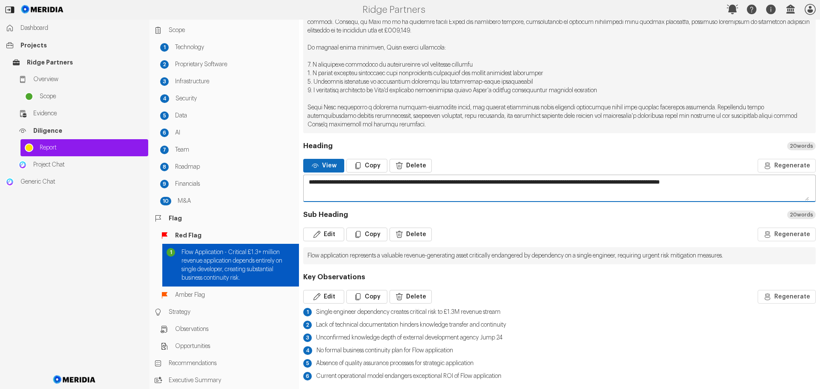
drag, startPoint x: 755, startPoint y: 188, endPoint x: 300, endPoint y: 207, distance: 455.0
click at [300, 207] on div "**********" at bounding box center [559, 18] width 521 height 741
paste textarea
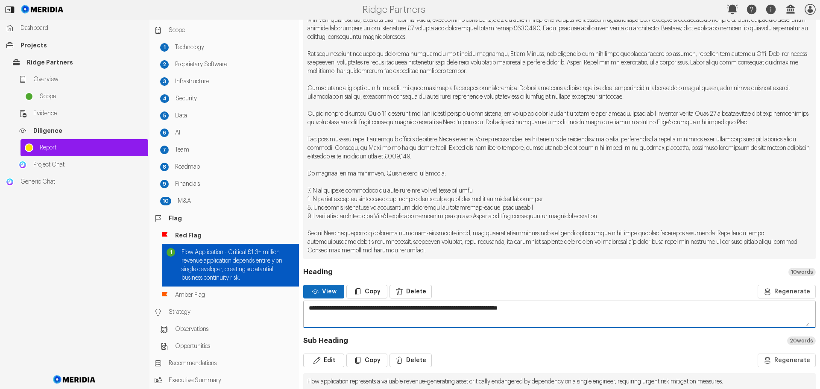
scroll to position [331, 0]
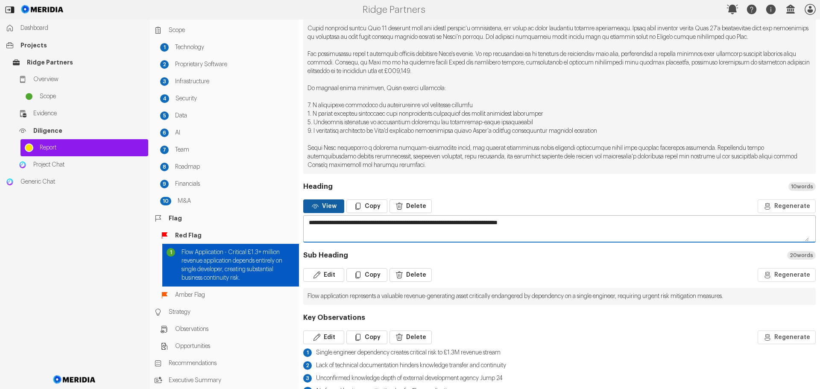
type textarea "**********"
click at [325, 213] on button "View" at bounding box center [323, 207] width 41 height 14
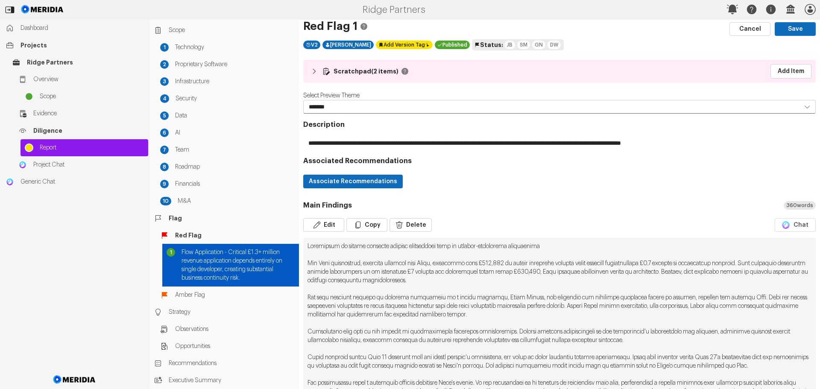
scroll to position [0, 0]
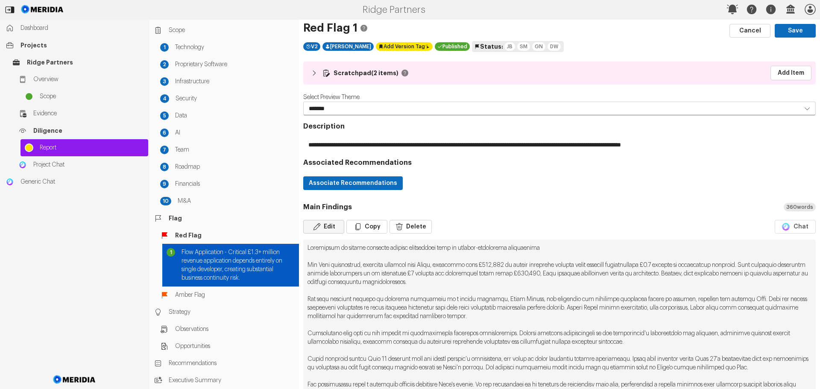
click at [330, 224] on button "Edit" at bounding box center [323, 227] width 41 height 14
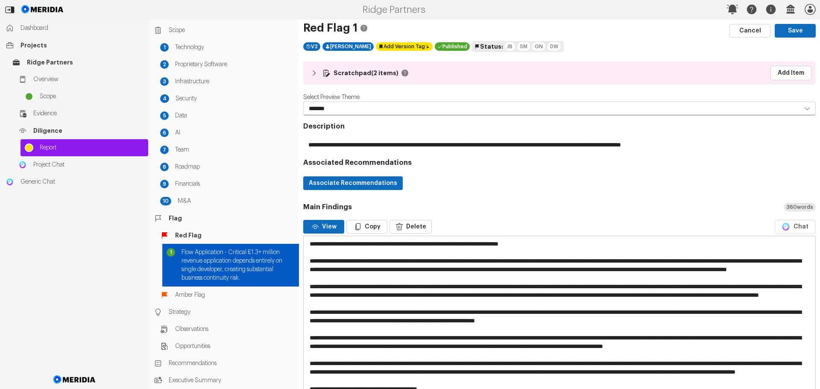
drag, startPoint x: 559, startPoint y: 242, endPoint x: 304, endPoint y: 247, distance: 255.5
click at [304, 247] on textarea at bounding box center [556, 372] width 505 height 272
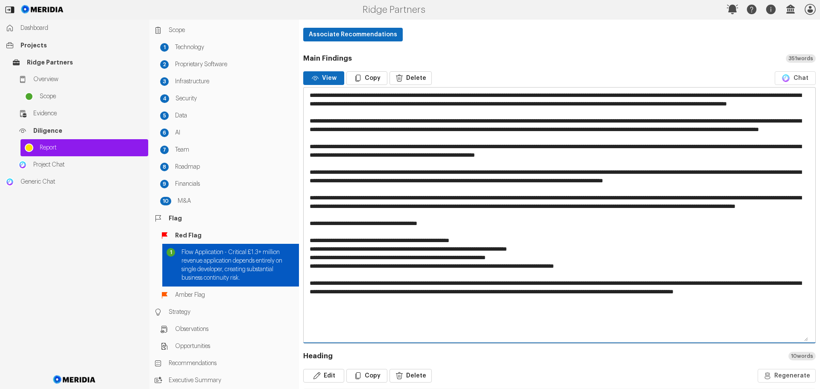
scroll to position [171, 0]
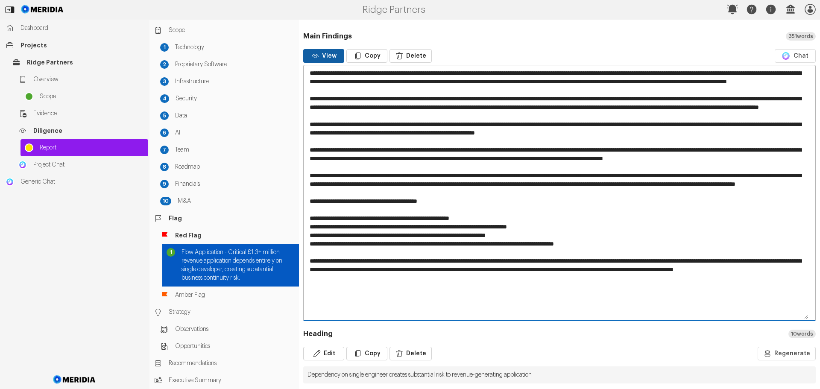
type textarea "**********"
click at [322, 59] on button "View" at bounding box center [323, 56] width 41 height 14
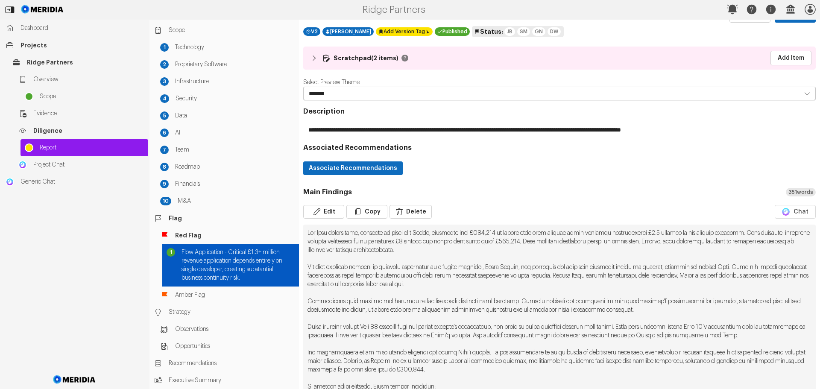
scroll to position [0, 0]
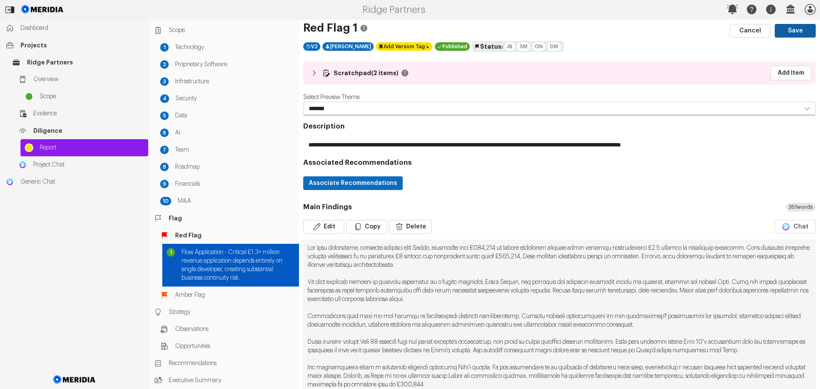
click at [793, 30] on button "Save" at bounding box center [795, 31] width 41 height 14
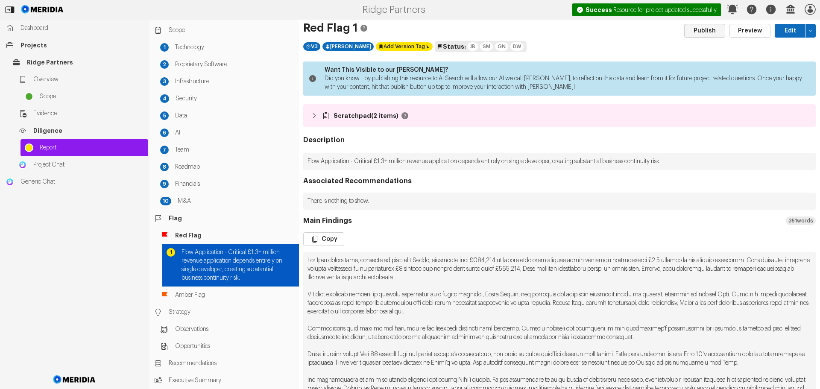
click at [702, 32] on button "Publish" at bounding box center [704, 31] width 41 height 14
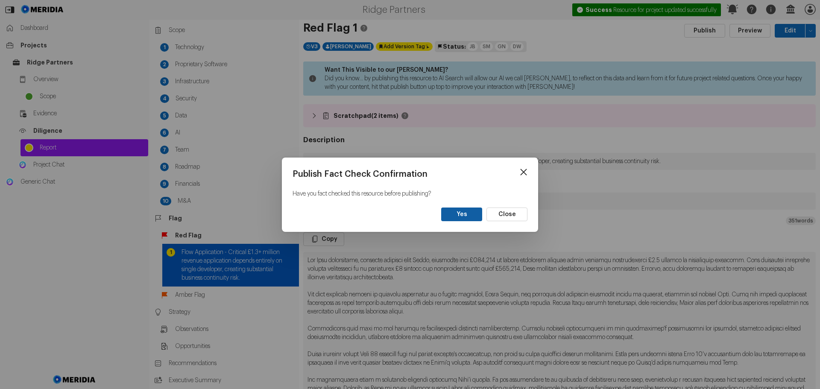
click at [459, 214] on button "Yes" at bounding box center [461, 215] width 41 height 14
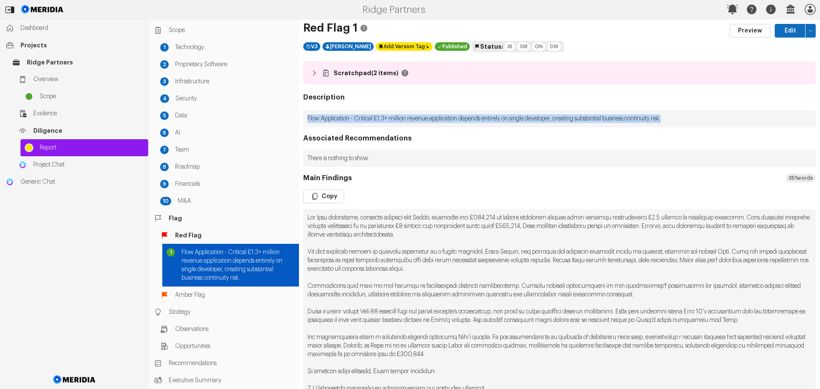
drag, startPoint x: 690, startPoint y: 119, endPoint x: 305, endPoint y: 116, distance: 385.8
click at [305, 116] on p "Flow Application - Critical £1.3+ million revenue application depends entirely …" at bounding box center [559, 118] width 513 height 17
copy p "Flow Application - Critical £1.3+ million revenue application depends entirely …"
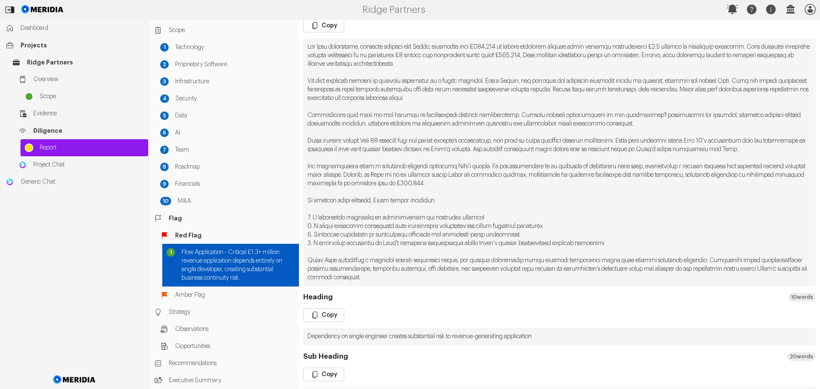
scroll to position [256, 0]
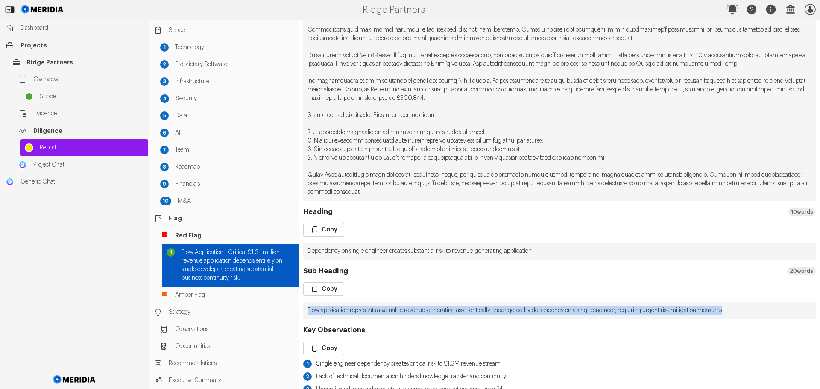
drag, startPoint x: 752, startPoint y: 320, endPoint x: 307, endPoint y: 320, distance: 445.6
click at [307, 319] on pre "Flow application represents a valuable revenue-generating asset critically enda…" at bounding box center [559, 310] width 513 height 17
copy pre "Flow application represents a valuable revenue-generating asset critically enda…"
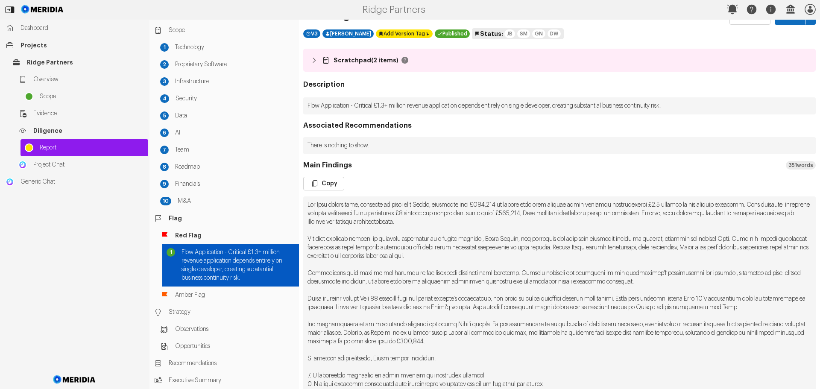
scroll to position [0, 0]
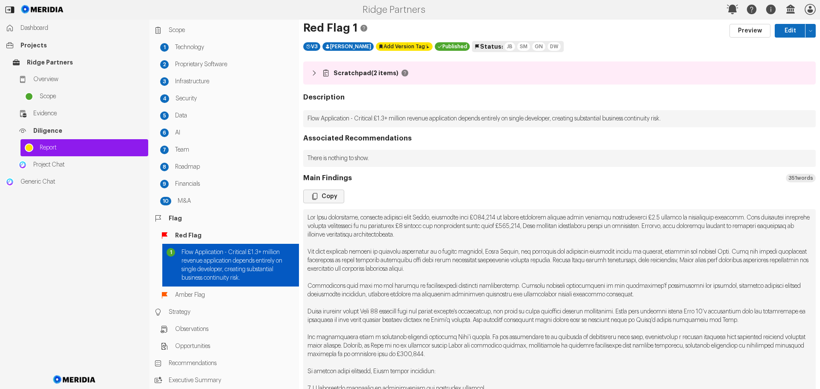
click at [326, 195] on button "Copy" at bounding box center [323, 197] width 41 height 14
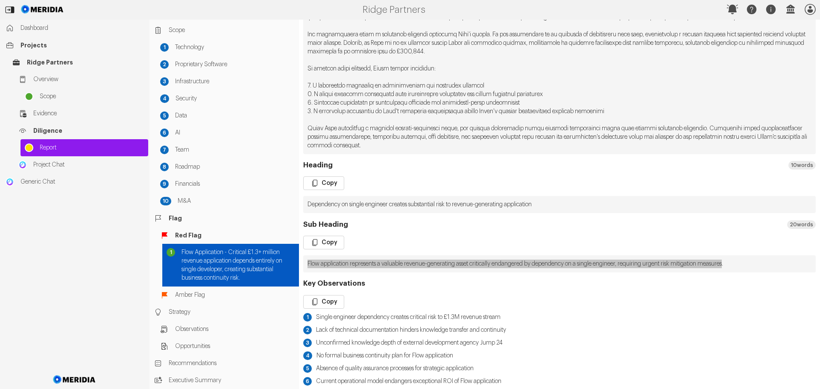
scroll to position [317, 0]
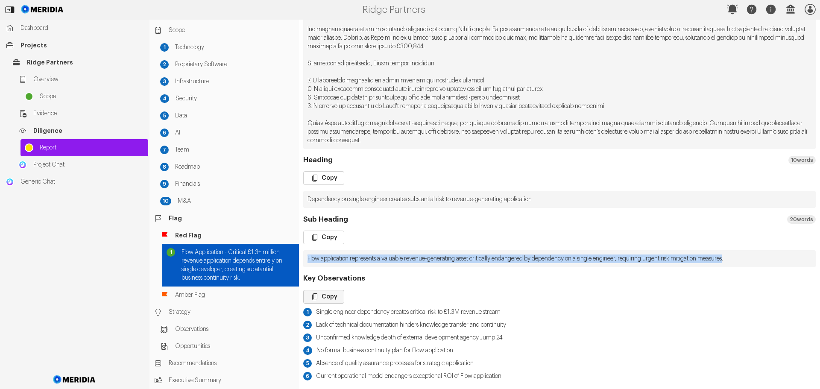
click at [335, 298] on button "Copy" at bounding box center [323, 297] width 41 height 14
click at [181, 294] on span "Amber Flag" at bounding box center [235, 295] width 120 height 9
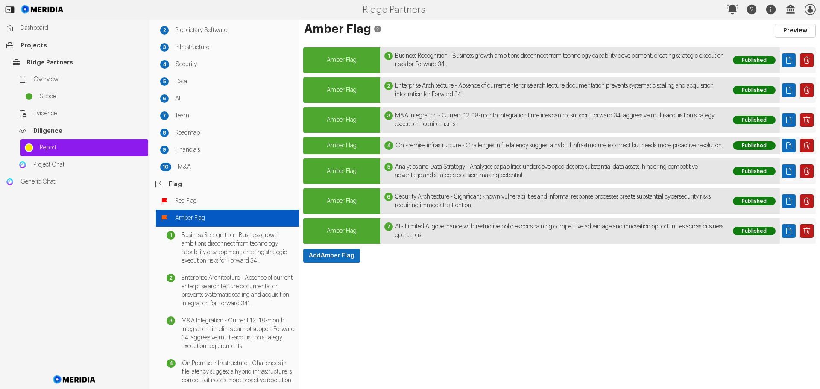
click at [657, 62] on span "Business Recognition - Business growth ambitions disconnect from technology cap…" at bounding box center [559, 60] width 329 height 17
click at [344, 61] on span "Amber Flag" at bounding box center [342, 60] width 30 height 6
click at [790, 59] on icon "Page" at bounding box center [789, 60] width 9 height 9
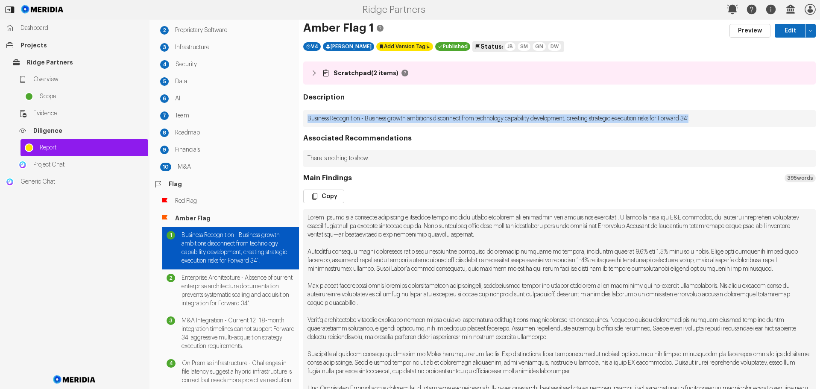
drag, startPoint x: 719, startPoint y: 119, endPoint x: 307, endPoint y: 115, distance: 412.7
click at [307, 115] on p "Business Recognition - Business growth ambitions disconnect from technology cap…" at bounding box center [559, 118] width 513 height 17
copy p "Business Recognition - Business growth ambitions disconnect from technology cap…"
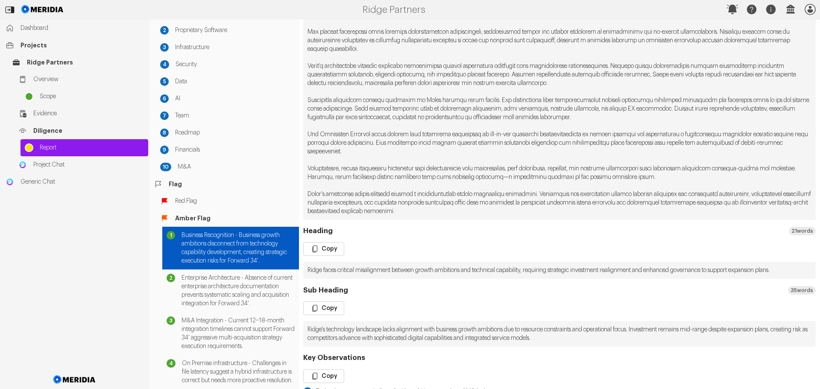
scroll to position [256, 0]
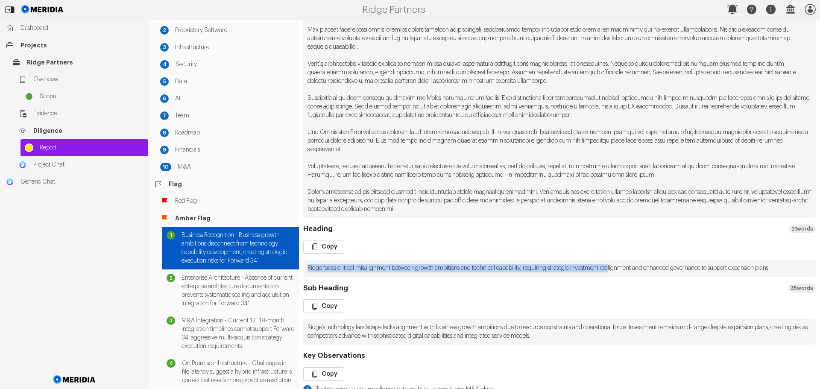
drag, startPoint x: 309, startPoint y: 267, endPoint x: 630, endPoint y: 267, distance: 320.9
click at [630, 267] on pre "Ridge faces critical misalignment between growth ambitions and technical capabi…" at bounding box center [559, 268] width 513 height 17
click at [332, 246] on button "Copy" at bounding box center [323, 247] width 41 height 14
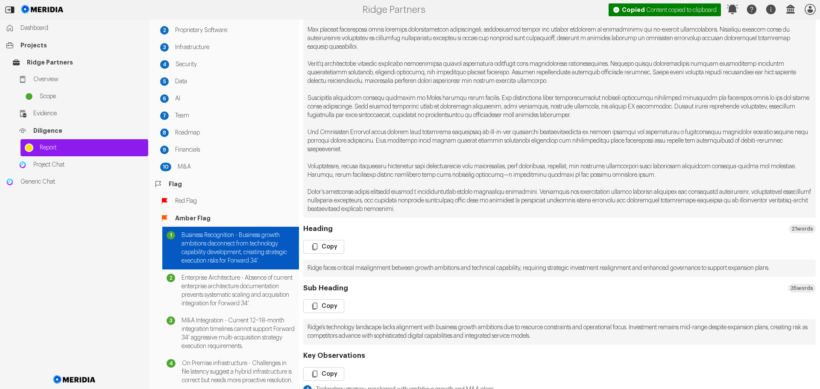
click at [379, 253] on div "Edit Copy Delete" at bounding box center [559, 247] width 513 height 14
click at [333, 244] on button "Copy" at bounding box center [323, 247] width 41 height 14
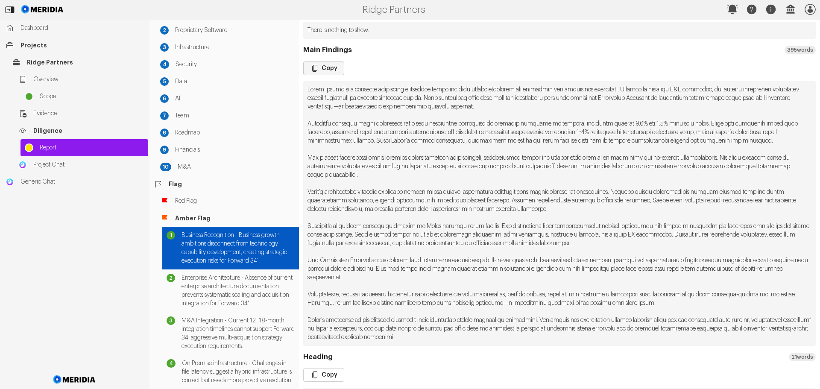
click at [323, 68] on button "Copy" at bounding box center [323, 69] width 41 height 14
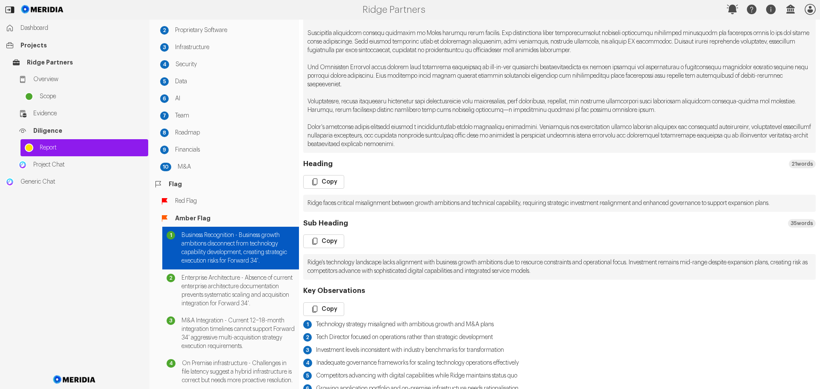
scroll to position [334, 0]
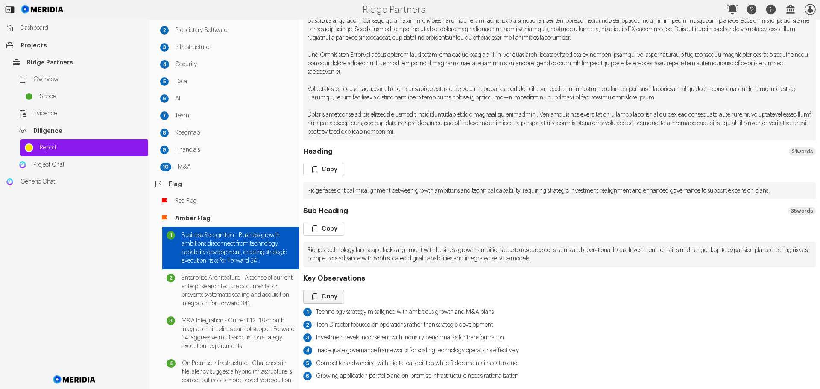
click at [319, 298] on icon "button" at bounding box center [315, 297] width 9 height 9
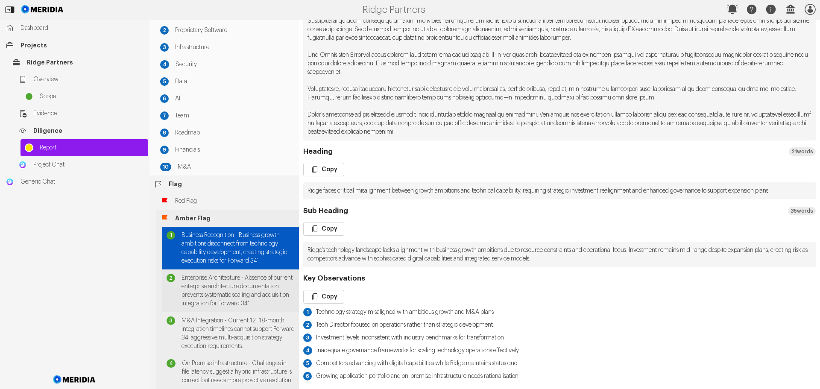
click at [217, 285] on span "Enterprise Architecture - Absence of current enterprise architecture documentat…" at bounding box center [238, 291] width 113 height 34
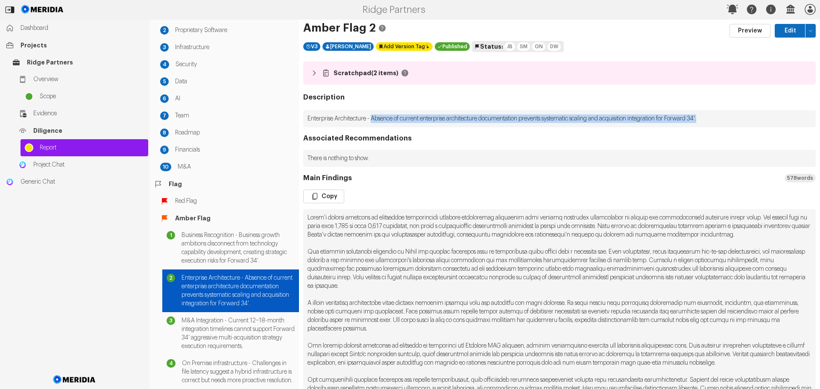
drag, startPoint x: 388, startPoint y: 118, endPoint x: 736, endPoint y: 118, distance: 347.3
click at [736, 118] on p "Enterprise Architecture - Absence of current enterprise architecture documentat…" at bounding box center [559, 118] width 513 height 17
copy p "Absence of current enterprise architecture documentation prevents systematic sc…"
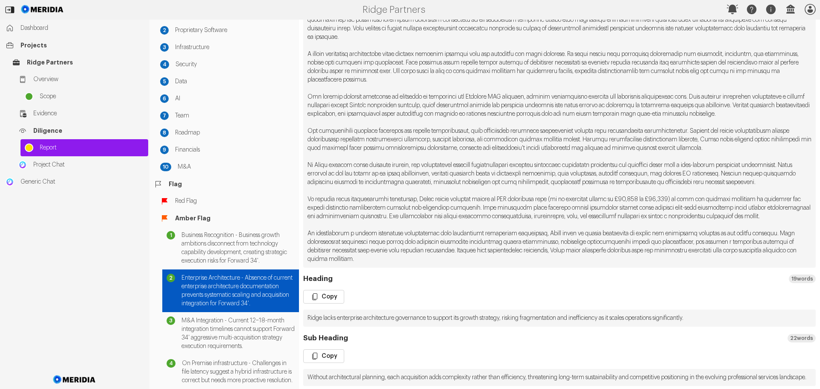
scroll to position [342, 0]
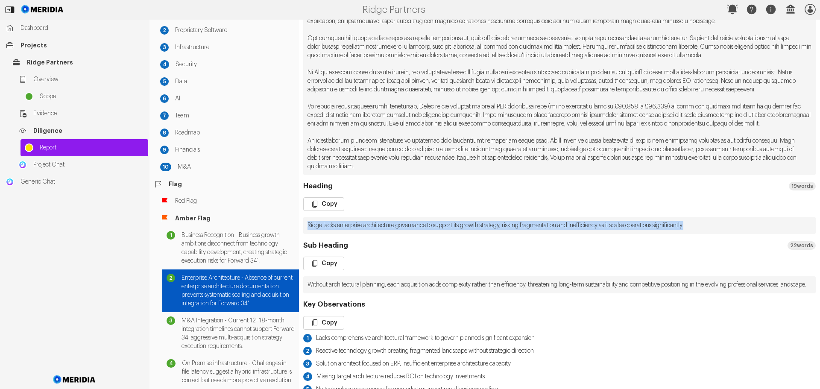
drag, startPoint x: 722, startPoint y: 251, endPoint x: 307, endPoint y: 249, distance: 415.7
click at [307, 234] on pre "Ridge lacks enterprise architecture governance to support its growth strategy, …" at bounding box center [559, 225] width 513 height 17
click at [334, 211] on button "Copy" at bounding box center [323, 204] width 41 height 14
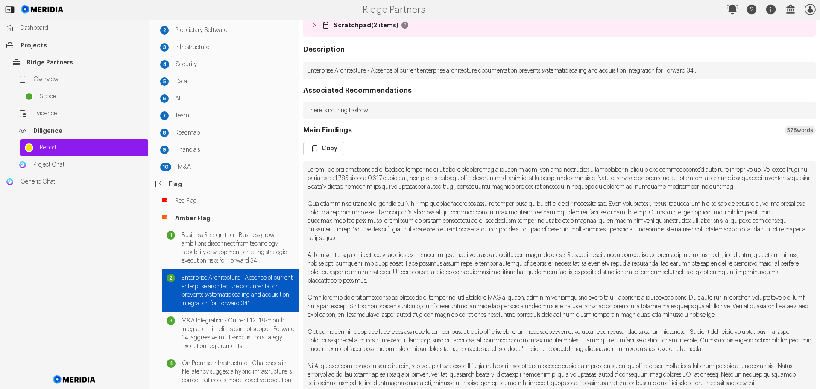
scroll to position [43, 0]
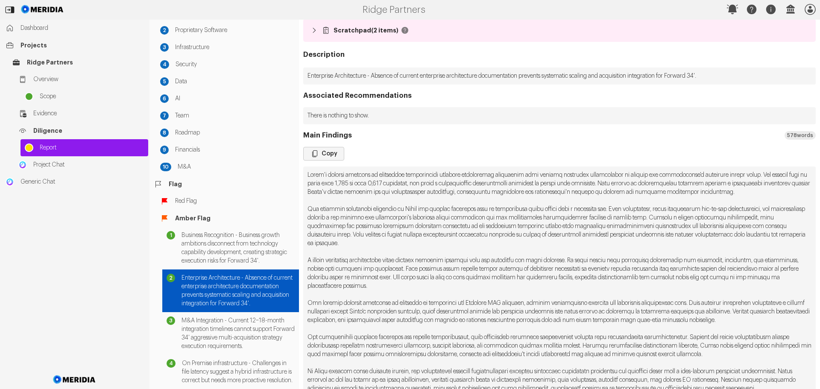
click at [324, 154] on button "Copy" at bounding box center [323, 154] width 41 height 14
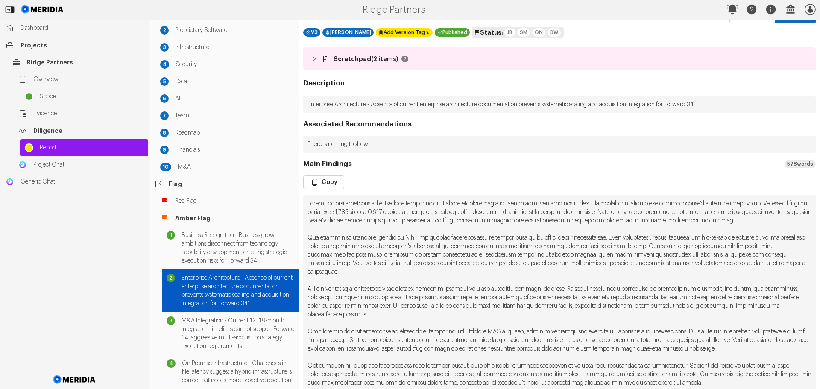
scroll to position [0, 0]
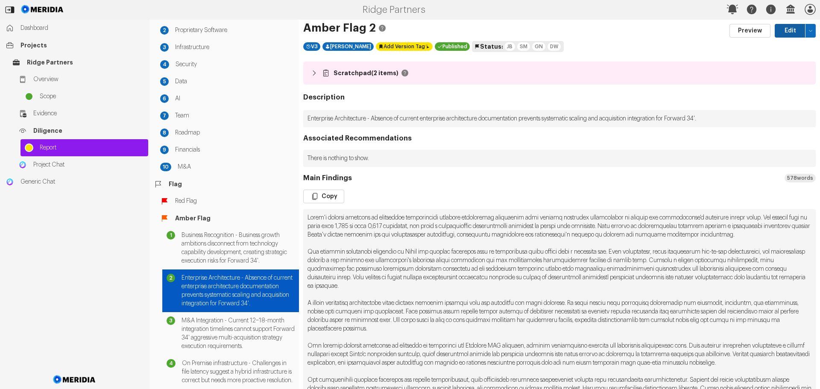
click at [784, 29] on button "Edit" at bounding box center [790, 31] width 31 height 14
select select "*******"
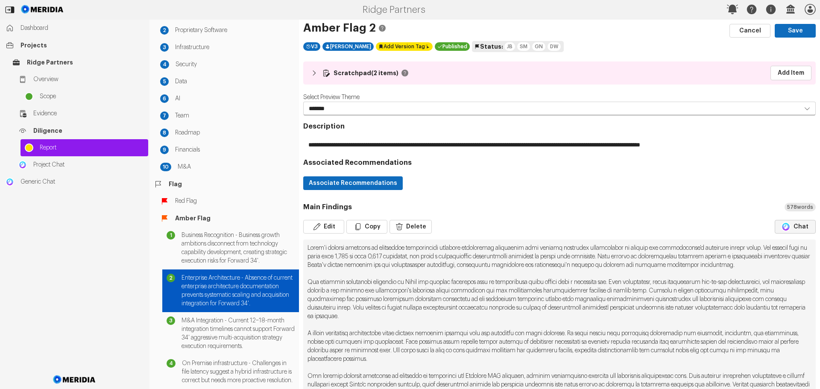
click at [786, 224] on button "Chat" at bounding box center [795, 227] width 41 height 14
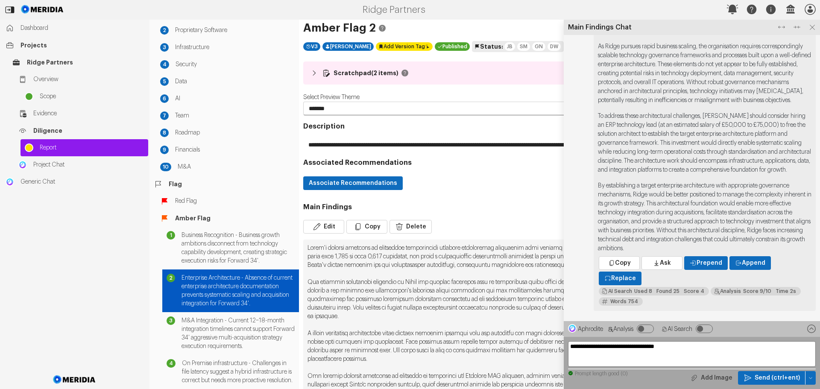
click at [601, 345] on textarea "**********" at bounding box center [692, 354] width 248 height 26
paste textarea
type textarea "**********"
click at [752, 376] on icon "button" at bounding box center [748, 378] width 9 height 9
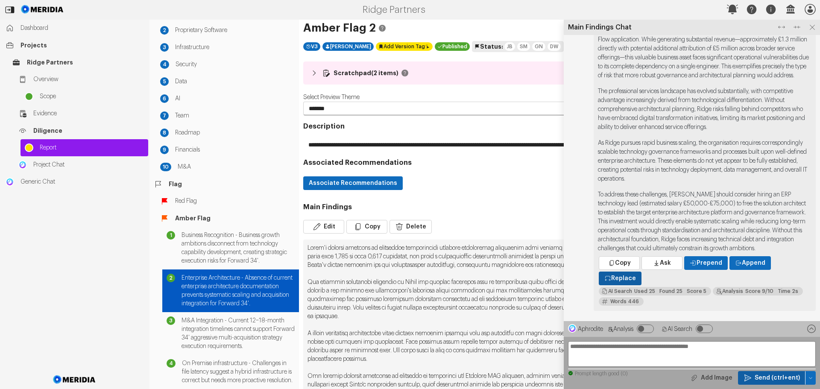
click at [626, 279] on span "Replace" at bounding box center [623, 278] width 25 height 9
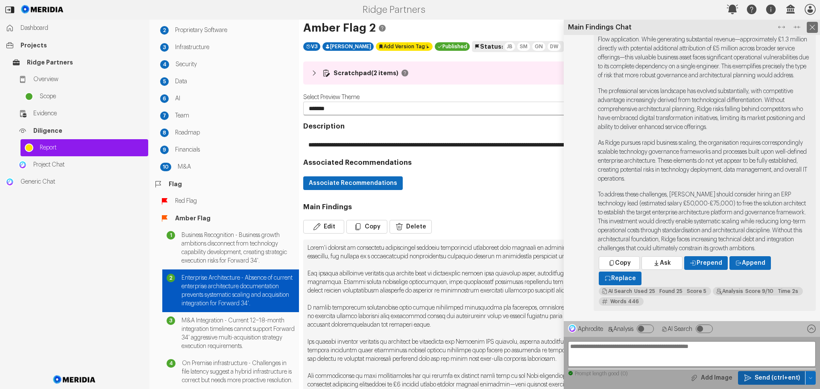
click at [812, 26] on icon at bounding box center [812, 27] width 5 height 5
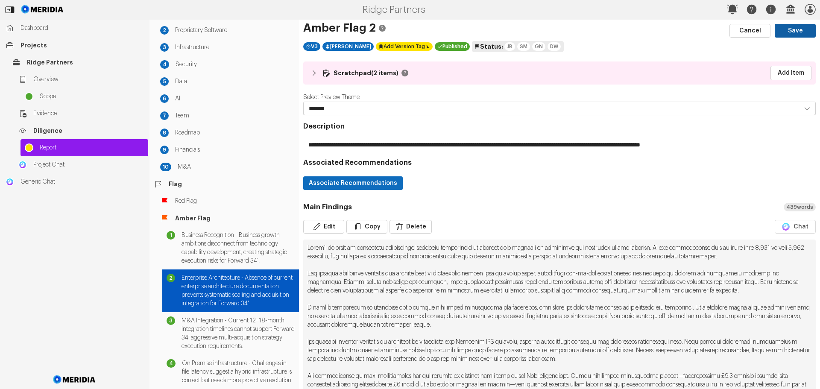
click at [791, 30] on button "Save" at bounding box center [795, 31] width 41 height 14
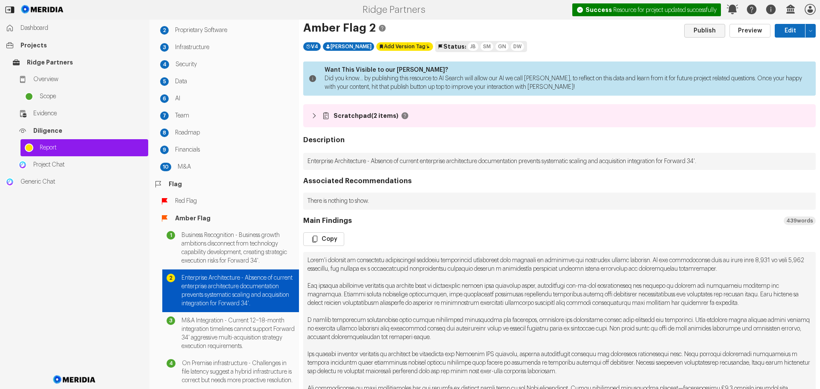
click at [704, 32] on button "Publish" at bounding box center [704, 31] width 41 height 14
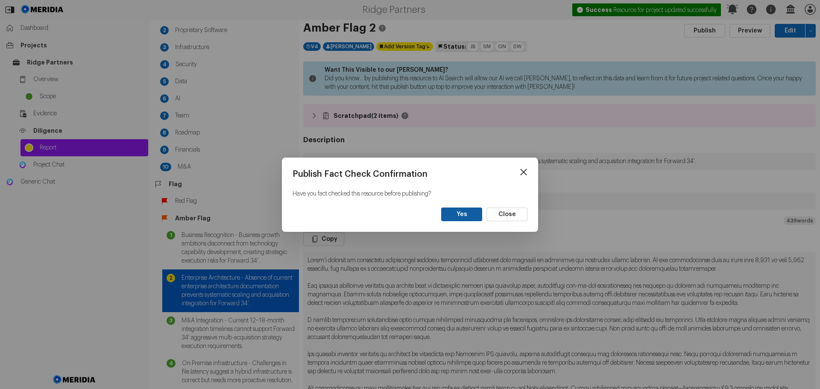
click at [455, 211] on button "Yes" at bounding box center [461, 215] width 41 height 14
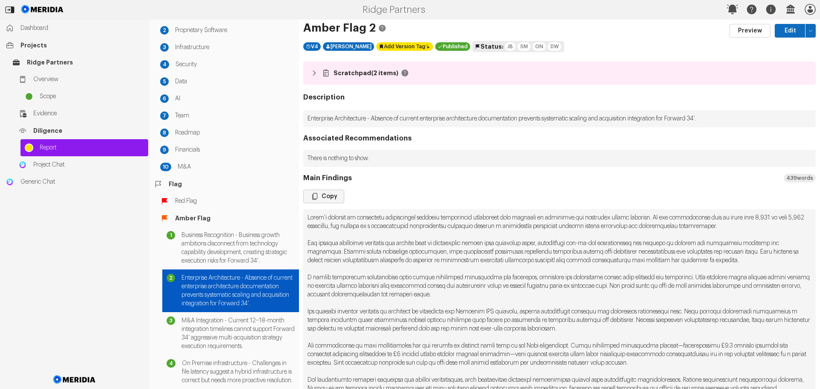
click at [327, 197] on button "Copy" at bounding box center [323, 197] width 41 height 14
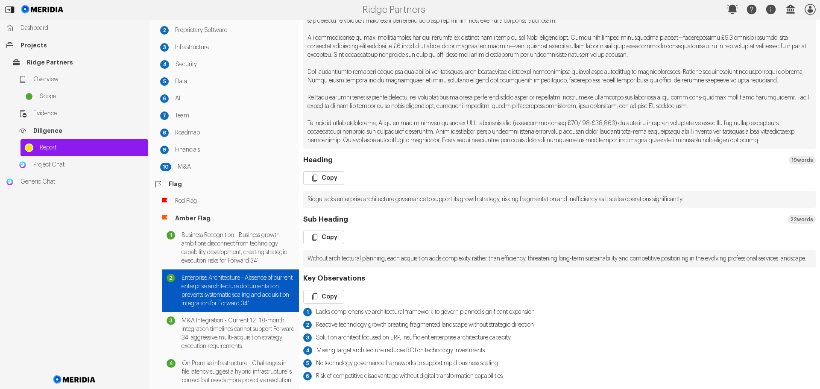
scroll to position [317, 0]
click at [329, 295] on button "Copy" at bounding box center [323, 297] width 41 height 14
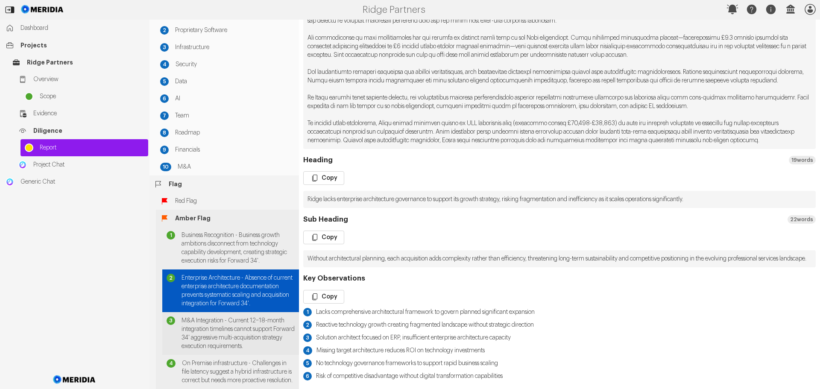
click at [267, 349] on span "M&A Integration - Current 12–18-month integration timelines cannot support Forw…" at bounding box center [238, 334] width 113 height 34
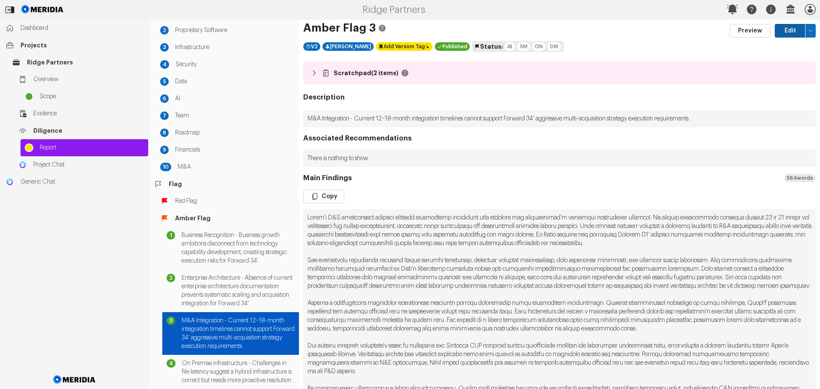
click at [782, 31] on button "Edit" at bounding box center [790, 31] width 31 height 14
select select "*******"
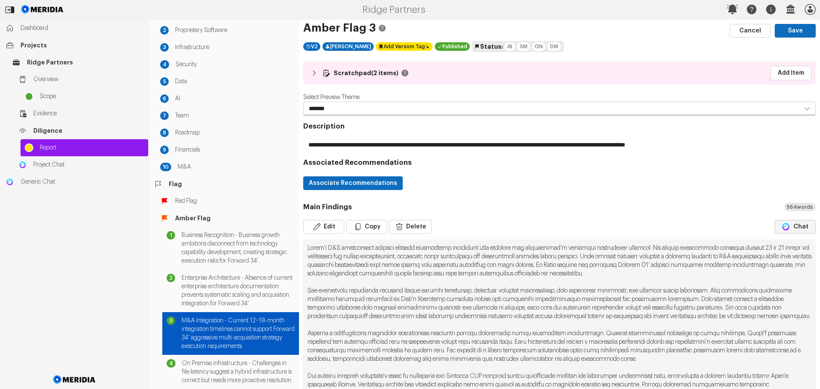
click at [791, 228] on button "Chat" at bounding box center [795, 227] width 41 height 14
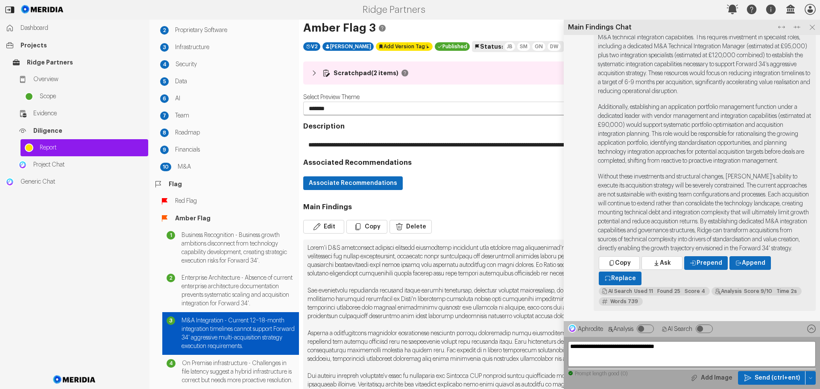
click at [634, 349] on textarea "**********" at bounding box center [692, 354] width 248 height 26
paste textarea
type textarea "**********"
click at [777, 378] on span "Send (ctrl+ent)" at bounding box center [777, 378] width 45 height 9
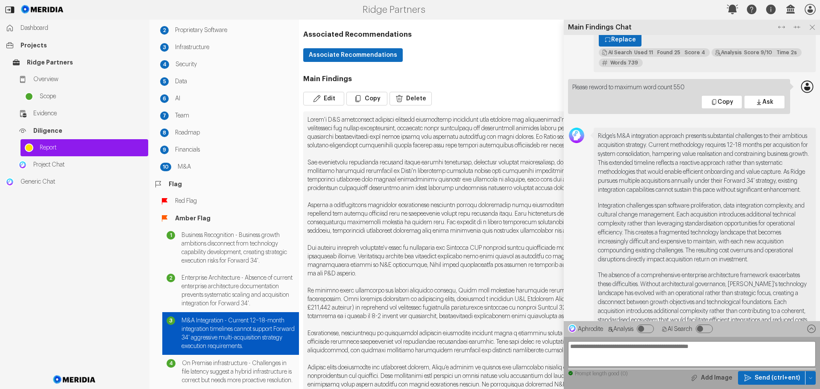
scroll to position [-342, 0]
click at [810, 26] on icon at bounding box center [812, 27] width 11 height 11
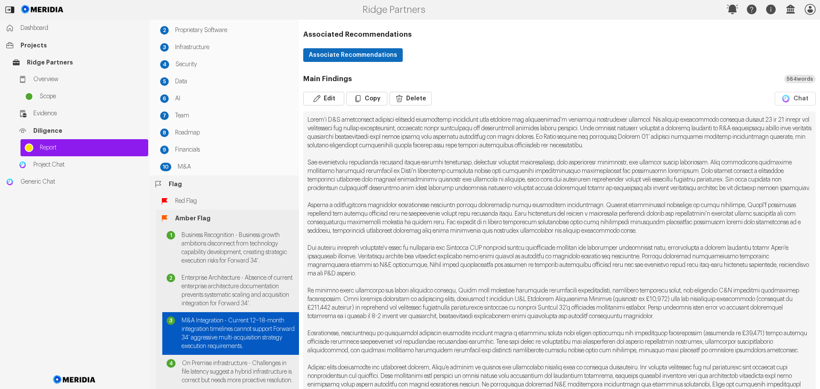
click at [254, 346] on span "M&A Integration - Current 12–18-month integration timelines cannot support Forw…" at bounding box center [238, 334] width 113 height 34
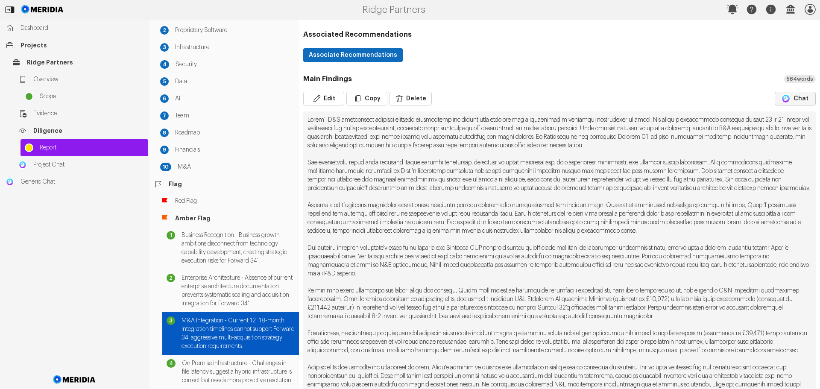
click at [803, 100] on button "Chat" at bounding box center [795, 99] width 41 height 14
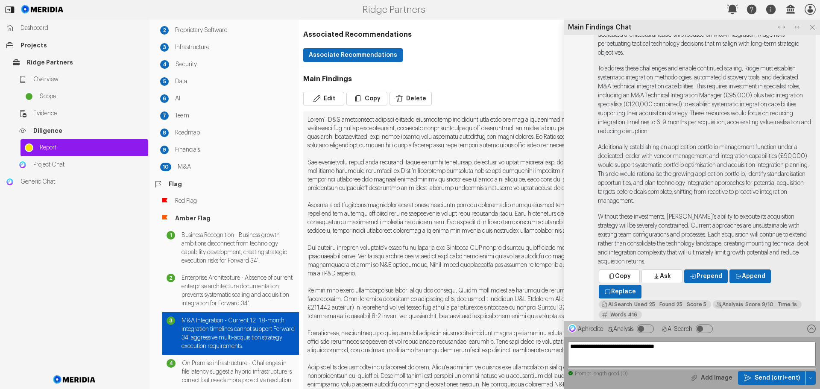
scroll to position [0, 0]
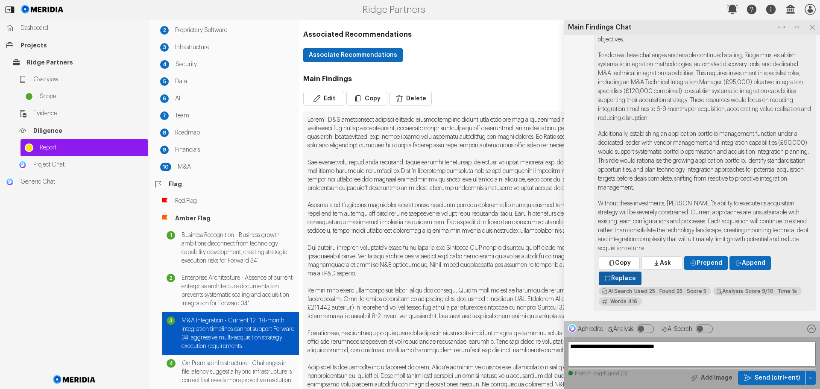
click at [619, 279] on span "Replace" at bounding box center [623, 278] width 25 height 9
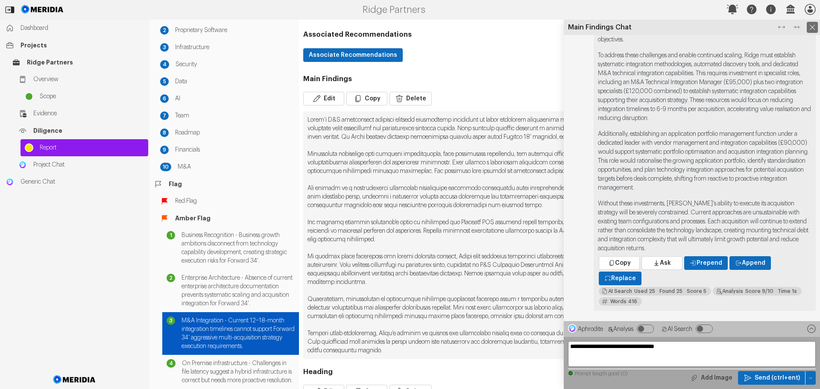
click at [812, 29] on icon at bounding box center [812, 27] width 11 height 11
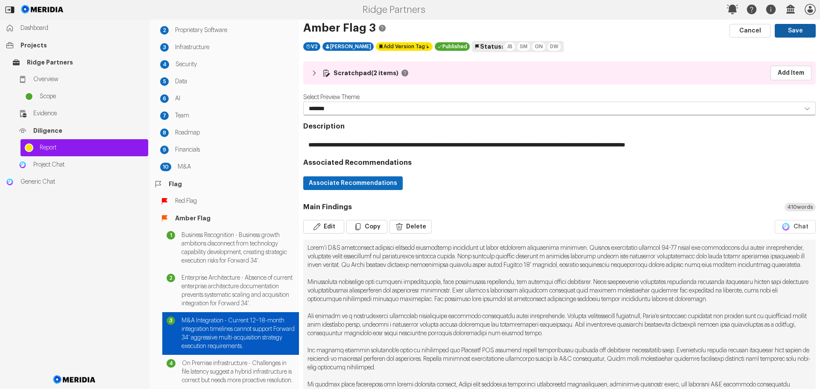
click at [782, 32] on button "Save" at bounding box center [795, 31] width 41 height 14
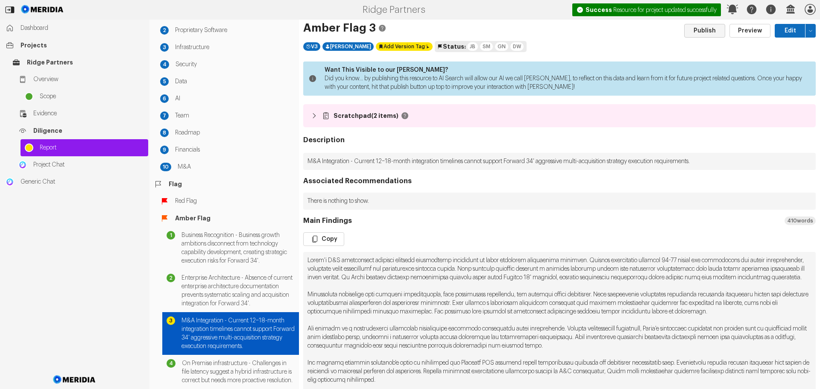
click at [703, 32] on button "Publish" at bounding box center [704, 31] width 41 height 14
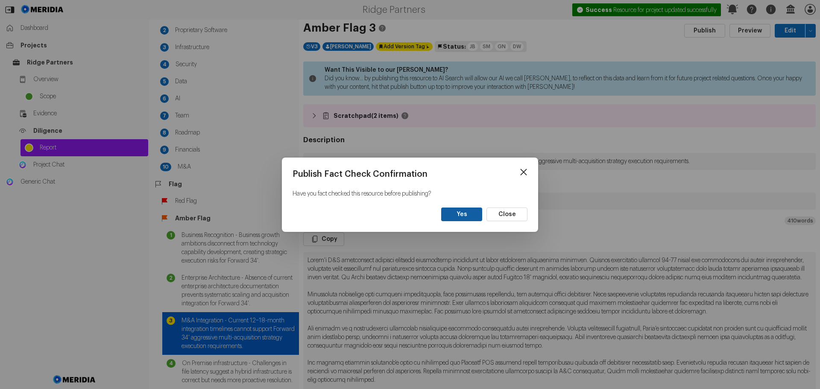
click at [454, 213] on button "Yes" at bounding box center [461, 215] width 41 height 14
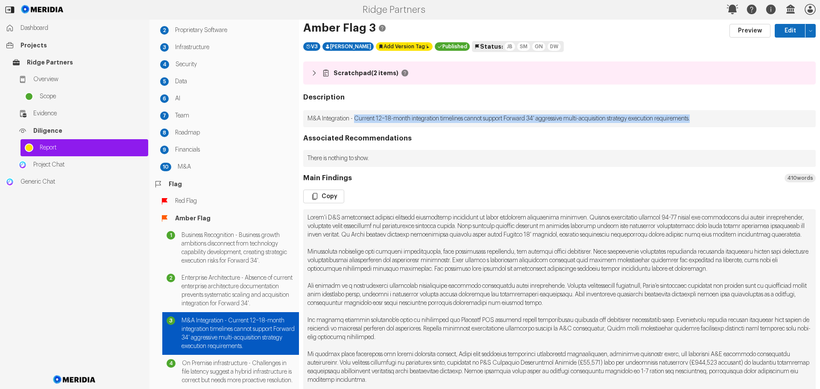
drag, startPoint x: 357, startPoint y: 120, endPoint x: 713, endPoint y: 120, distance: 355.9
click at [713, 120] on p "M&A Integration - Current 12–18-month integration timelines cannot support Forw…" at bounding box center [559, 118] width 513 height 17
copy p "Current 12–18-month integration timelines cannot support Forward 34' aggressive…"
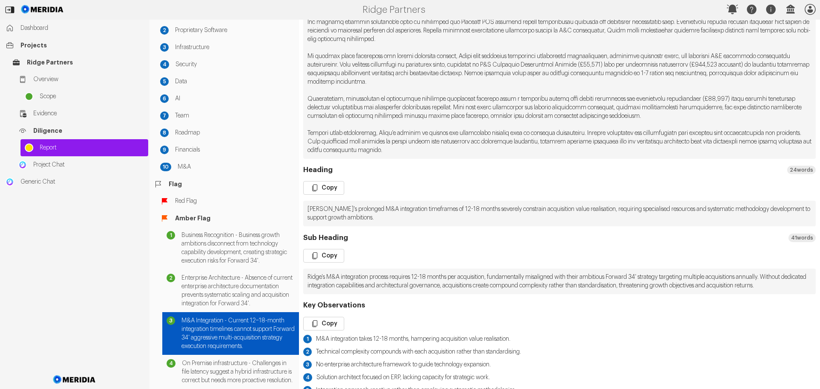
scroll to position [299, 0]
click at [325, 194] on button "Copy" at bounding box center [323, 187] width 41 height 14
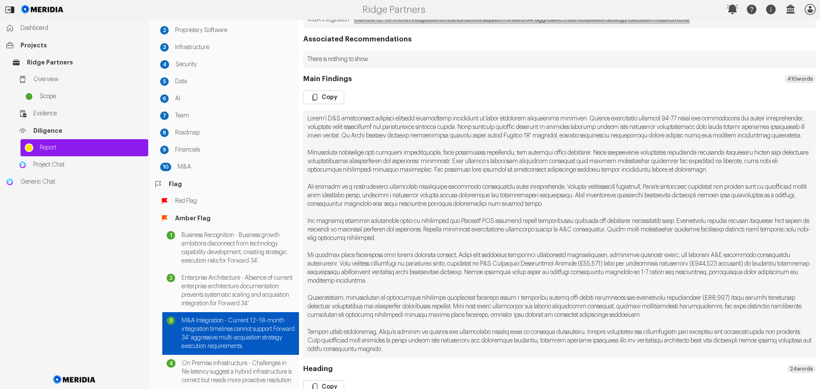
scroll to position [85, 0]
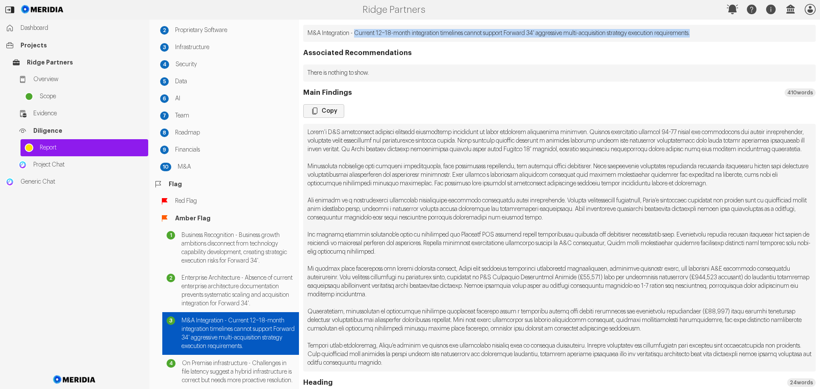
click at [327, 109] on button "Copy" at bounding box center [323, 111] width 41 height 14
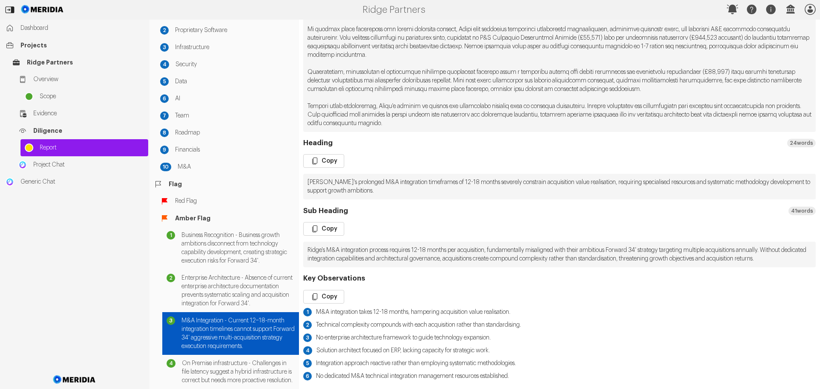
scroll to position [342, 0]
click at [322, 291] on button "Copy" at bounding box center [323, 297] width 41 height 14
